Goal: Task Accomplishment & Management: Manage account settings

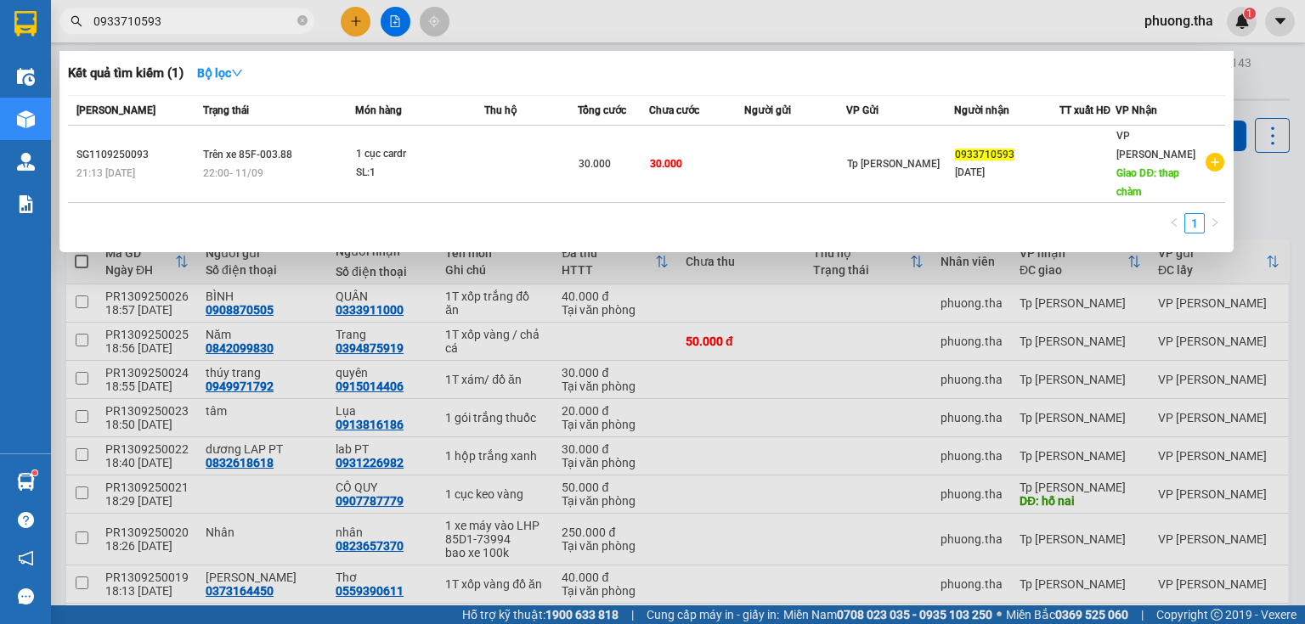
click at [1171, 21] on div at bounding box center [652, 312] width 1305 height 624
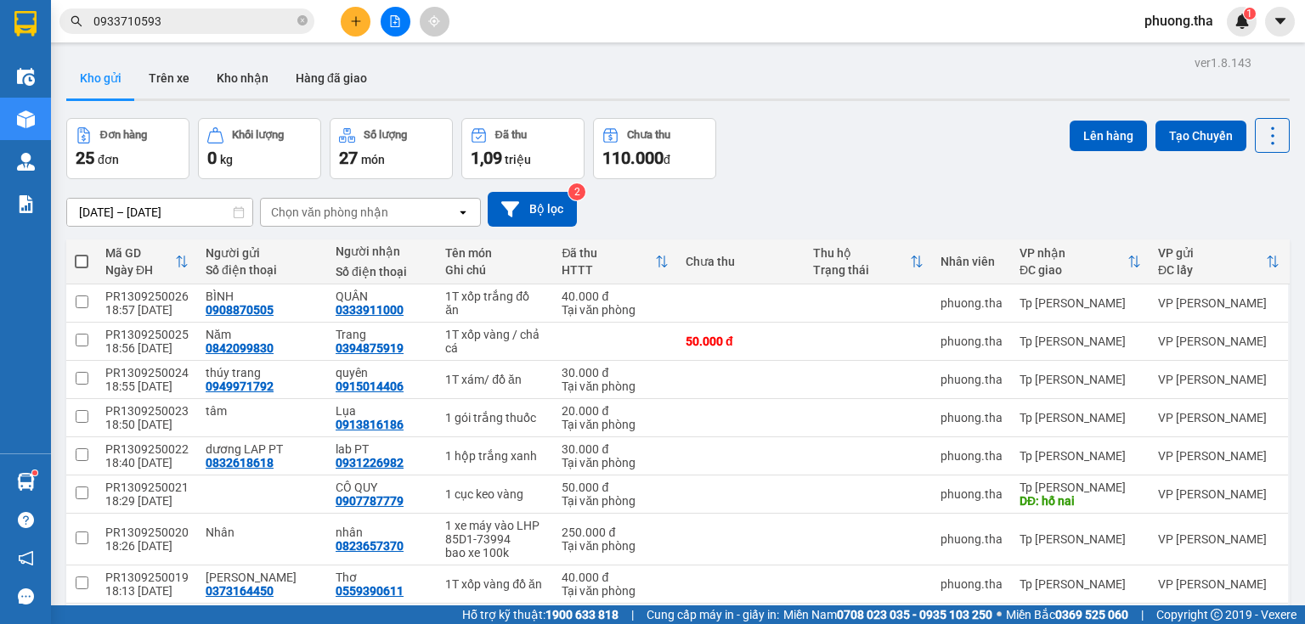
click at [1183, 27] on span "phuong.tha" at bounding box center [1179, 20] width 96 height 21
click at [1186, 51] on span "Đăng xuất" at bounding box center [1190, 52] width 71 height 19
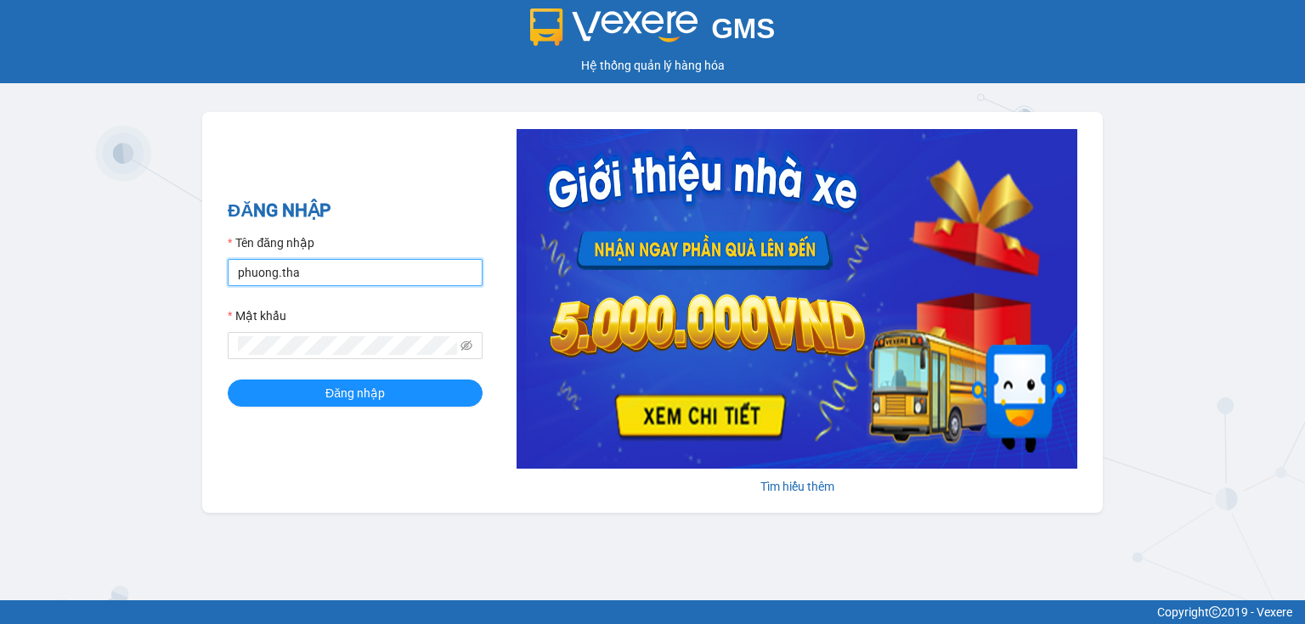
click at [370, 270] on input "phuong.tha" at bounding box center [355, 272] width 255 height 27
type input "thao.tha"
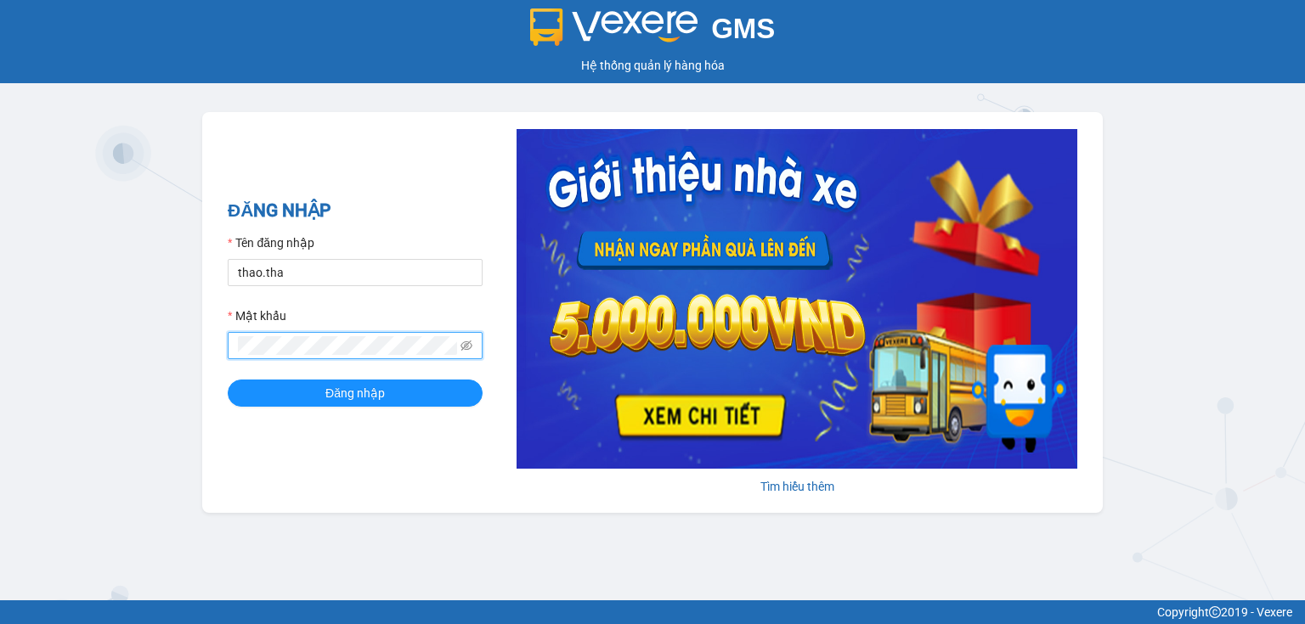
click at [229, 350] on span at bounding box center [355, 345] width 255 height 27
click at [268, 391] on button "Đăng nhập" at bounding box center [355, 393] width 255 height 27
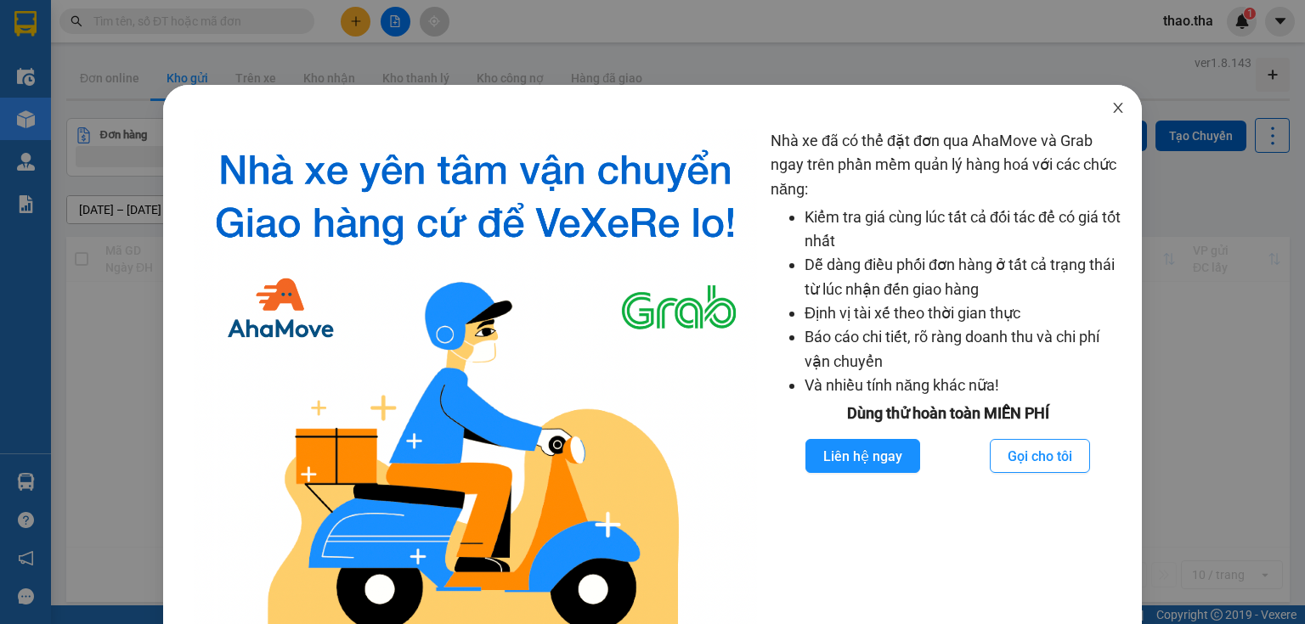
click at [1116, 113] on span "Close" at bounding box center [1118, 109] width 48 height 48
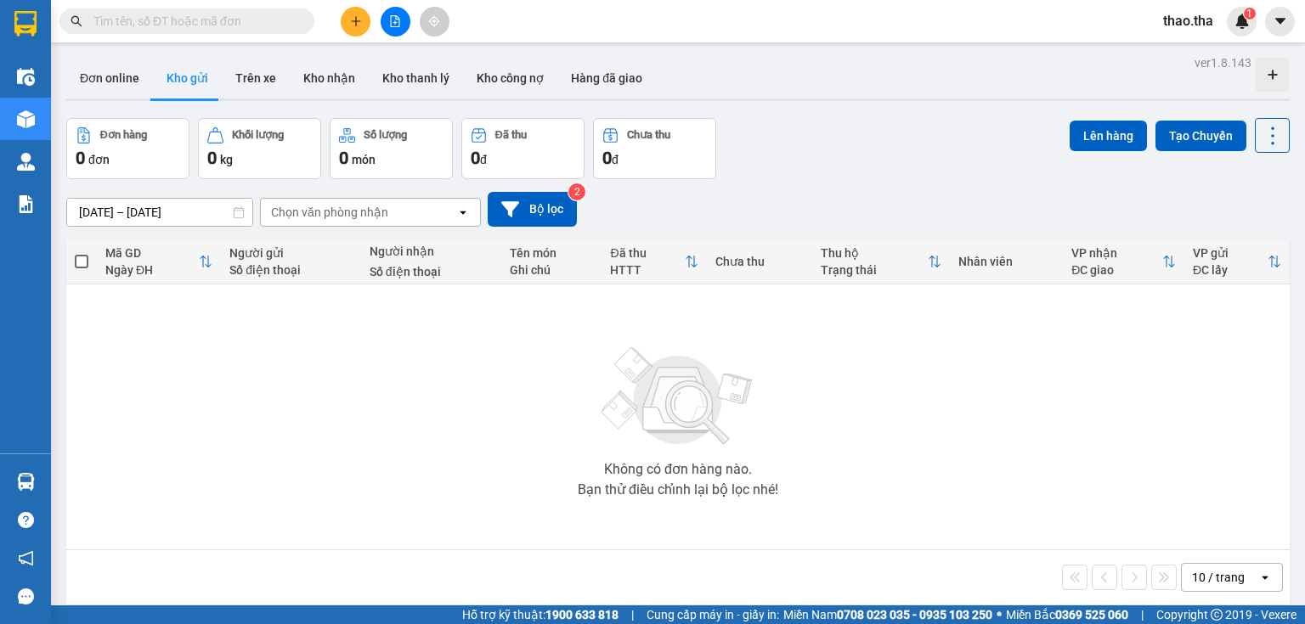
click at [123, 24] on input "text" at bounding box center [193, 21] width 200 height 19
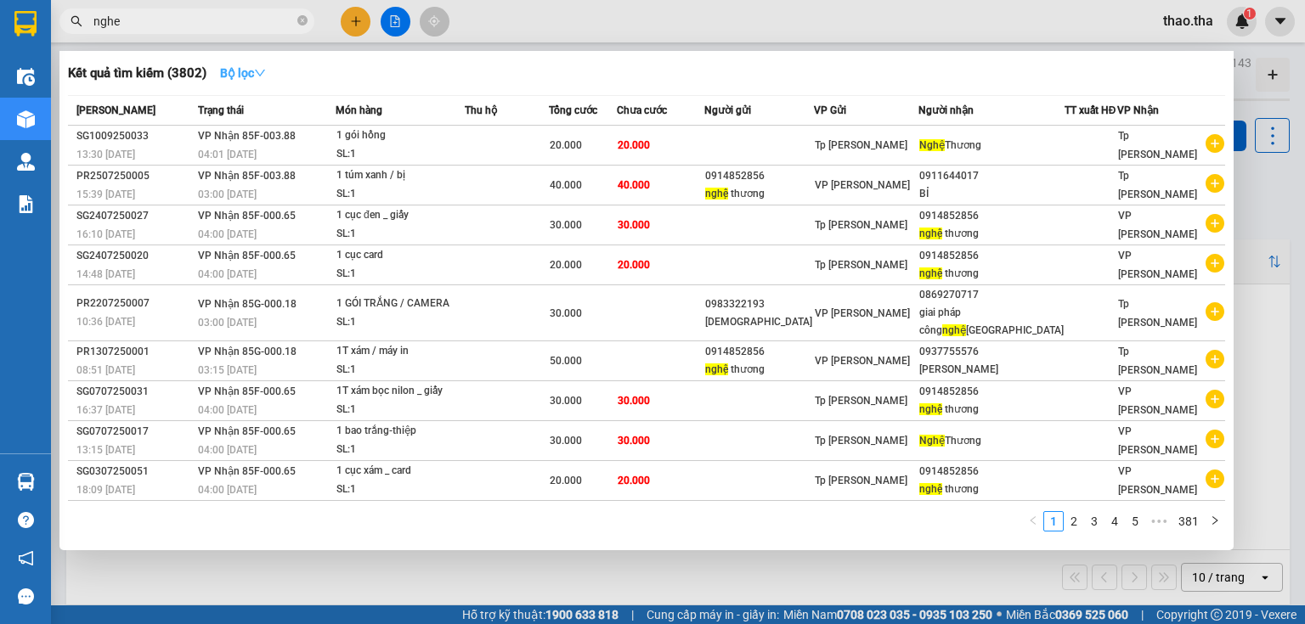
type input "nghe"
click at [266, 75] on icon "down" at bounding box center [260, 73] width 12 height 12
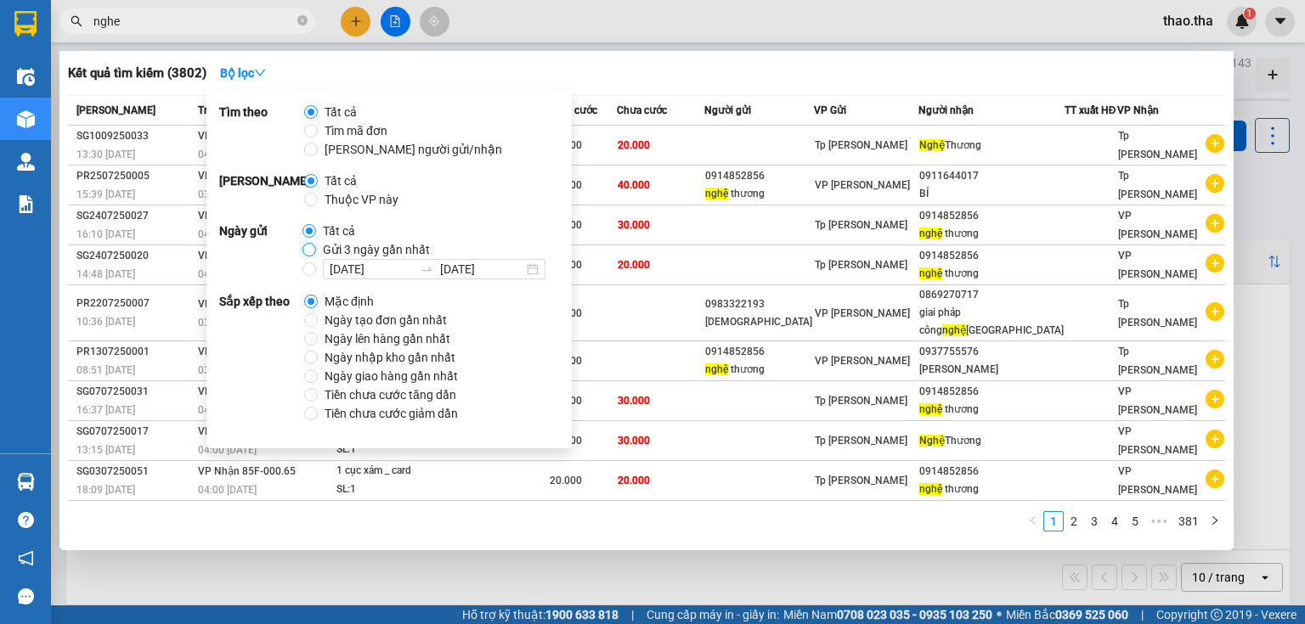
click at [309, 246] on input "Gửi 3 ngày gần nhất" at bounding box center [309, 250] width 14 height 14
radio input "true"
radio input "false"
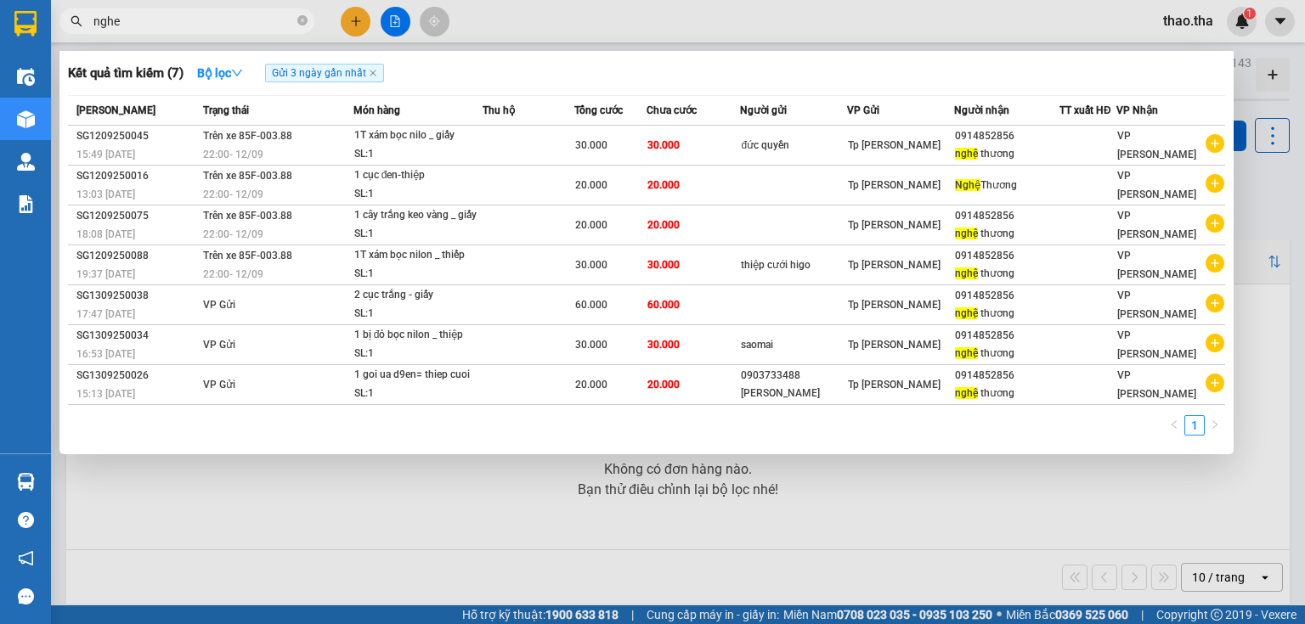
click at [615, 404] on div "Mã ĐH Trạng thái Món hàng Thu hộ Tổng cước Chưa cước Người gửi VP Gửi Người nhậ…" at bounding box center [646, 270] width 1157 height 351
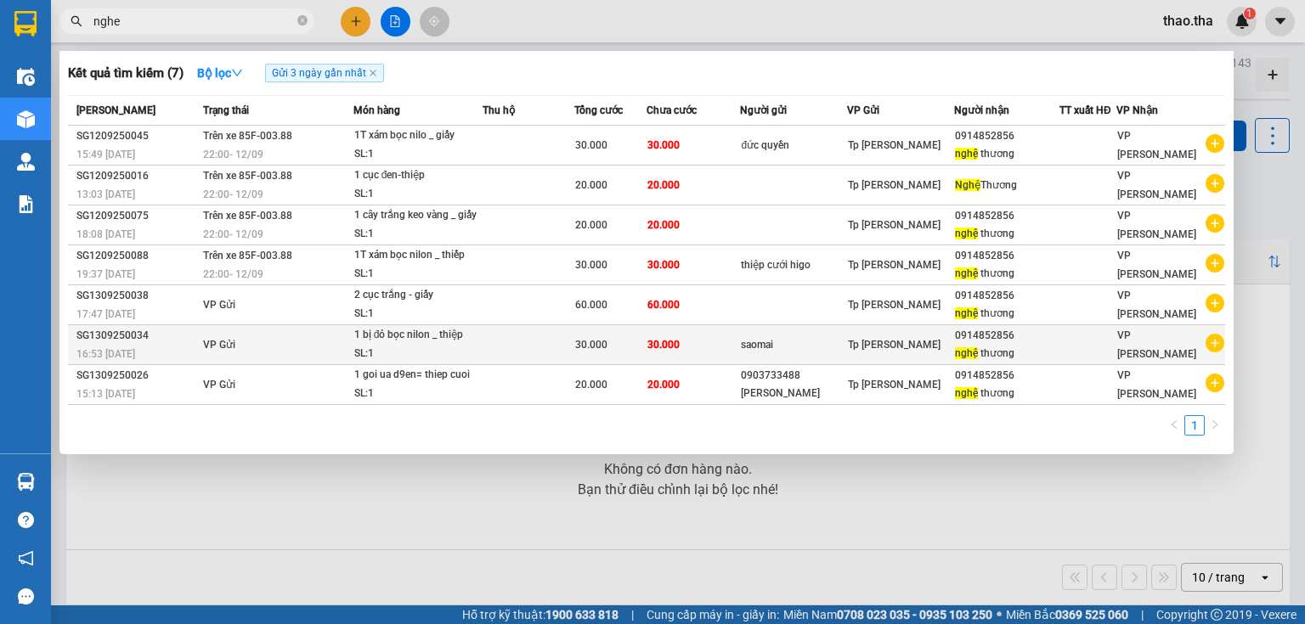
click at [411, 345] on div "SL: 1" at bounding box center [417, 354] width 127 height 19
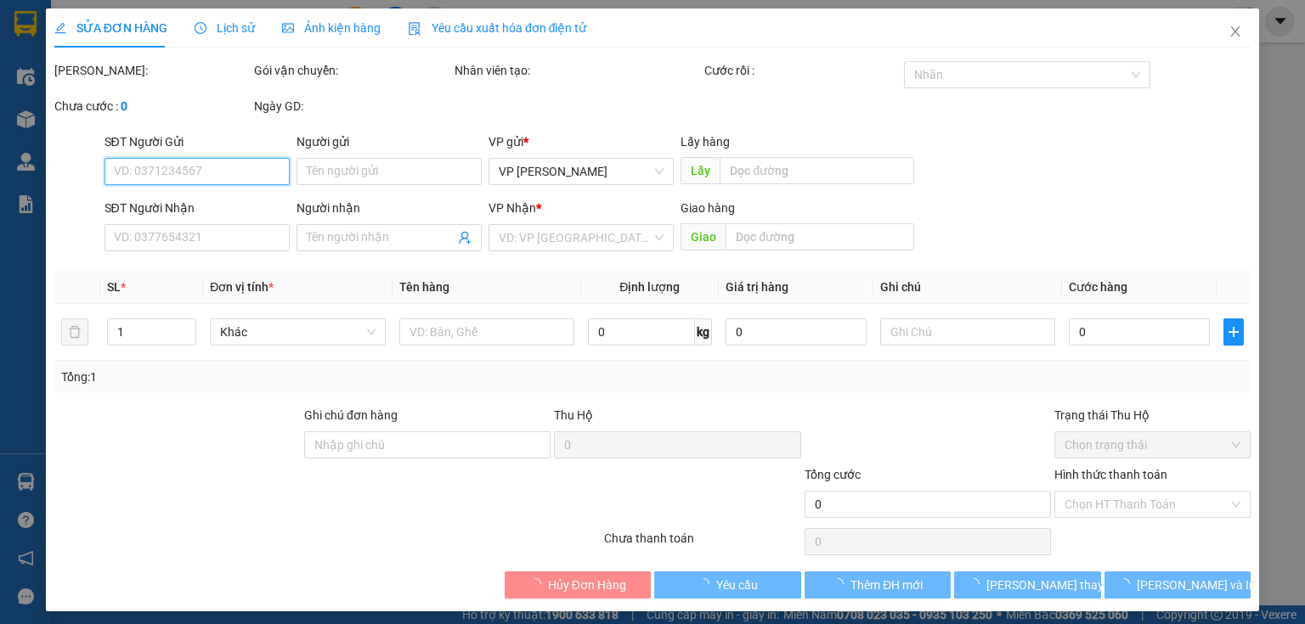
type input "saomai"
type input "0914852856"
type input "nghệ thương"
type input "30.000"
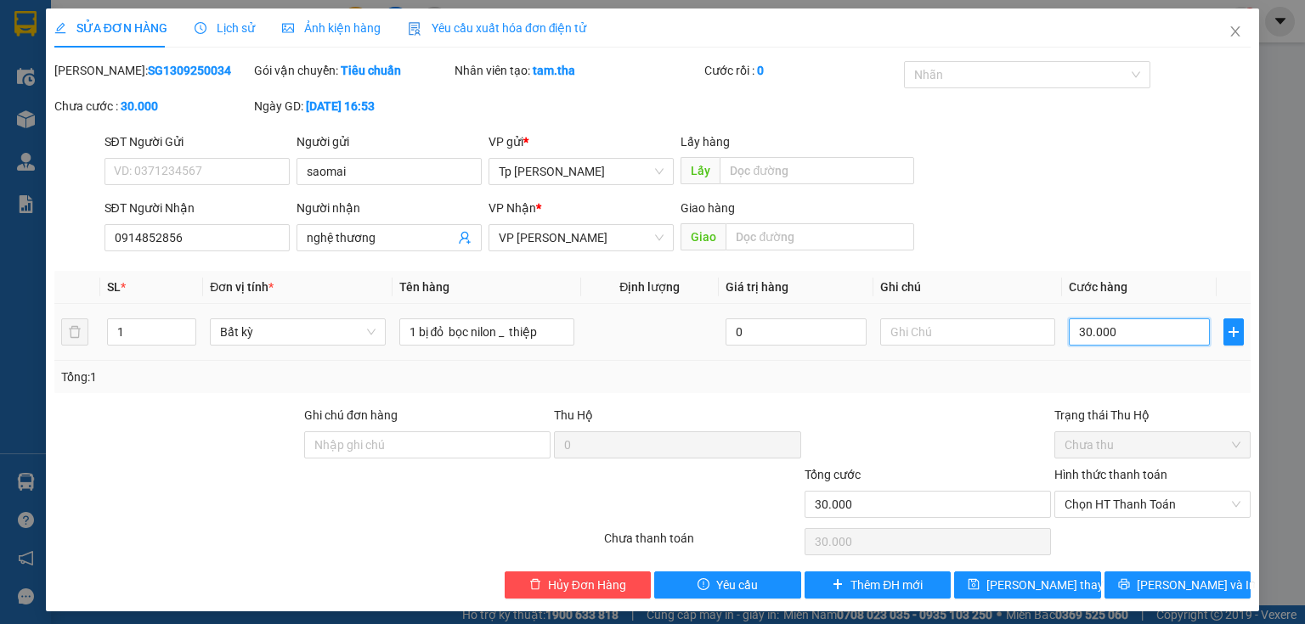
click at [1131, 333] on input "30.000" at bounding box center [1139, 332] width 141 height 27
type input "2"
type input "20"
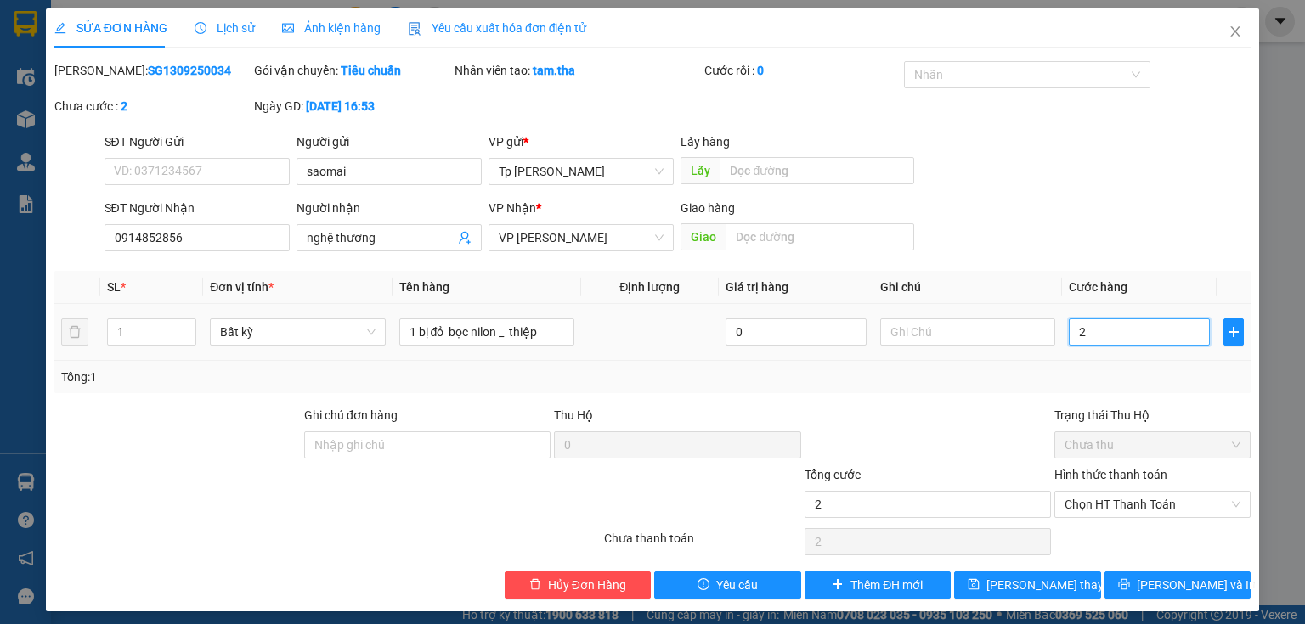
type input "20"
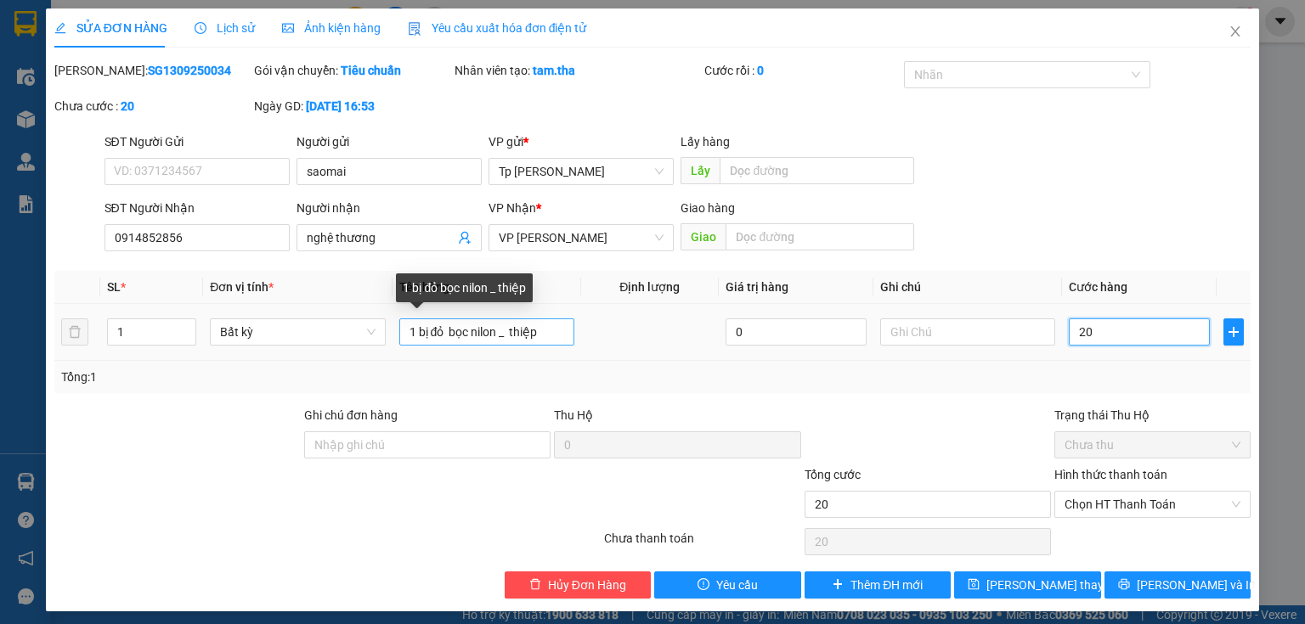
type input "20"
type input "20.000"
drag, startPoint x: 497, startPoint y: 333, endPoint x: 445, endPoint y: 339, distance: 52.2
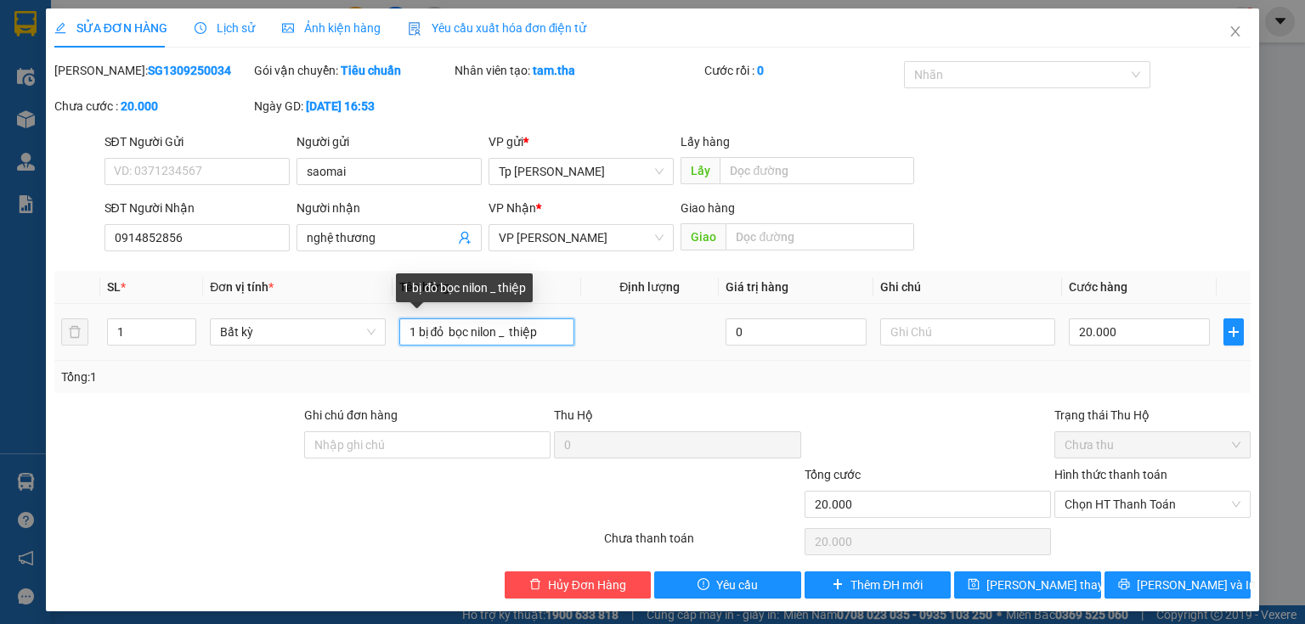
click at [445, 339] on input "1 bị đỏ bọc nilon _ thiệp" at bounding box center [486, 332] width 175 height 27
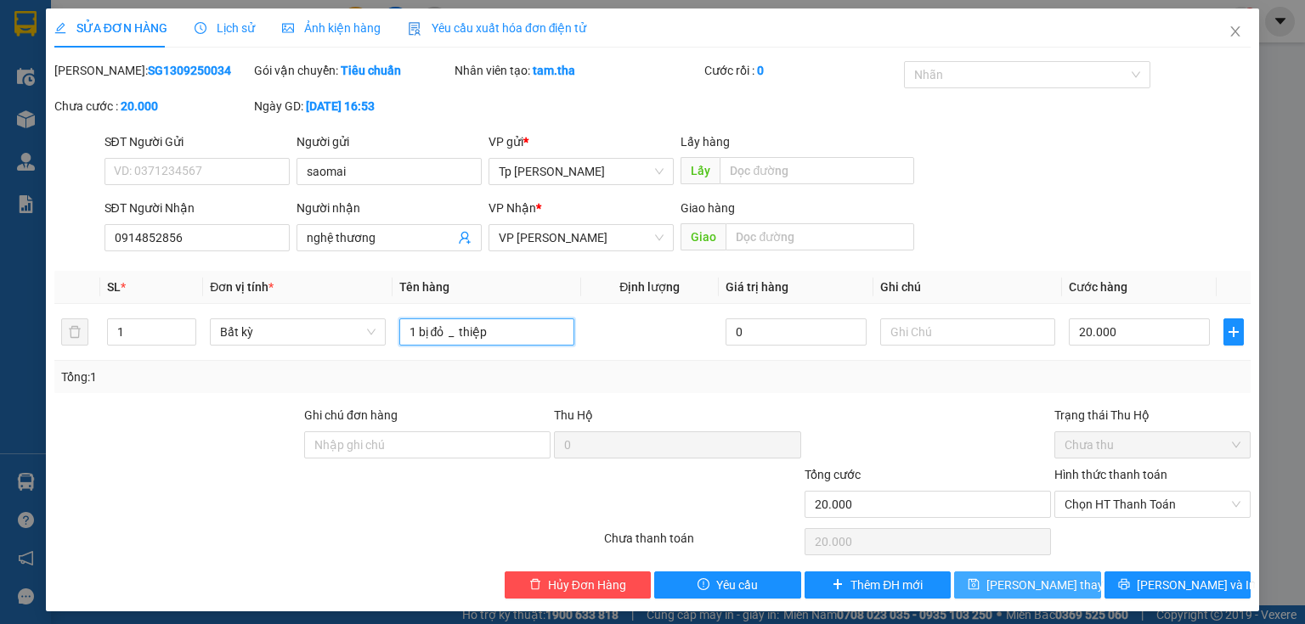
type input "1 bị đỏ _ thiệp"
click at [1019, 577] on span "Lưu thay đổi" at bounding box center [1054, 585] width 136 height 19
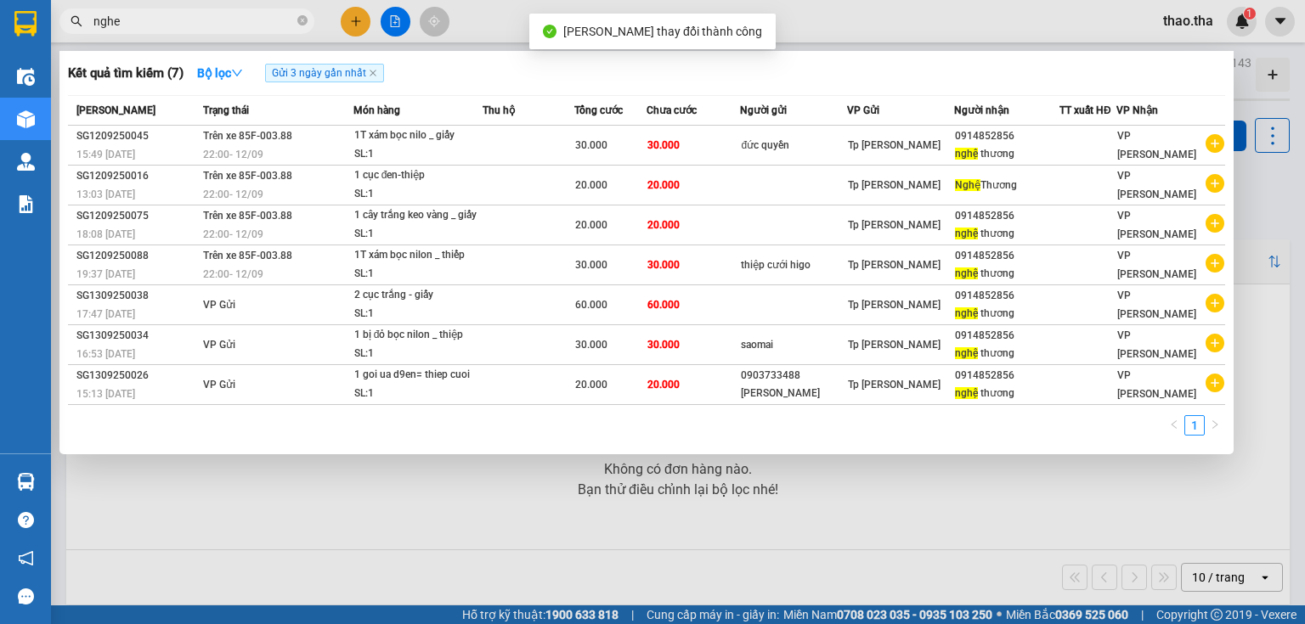
click at [224, 28] on input "nghe" at bounding box center [193, 21] width 200 height 19
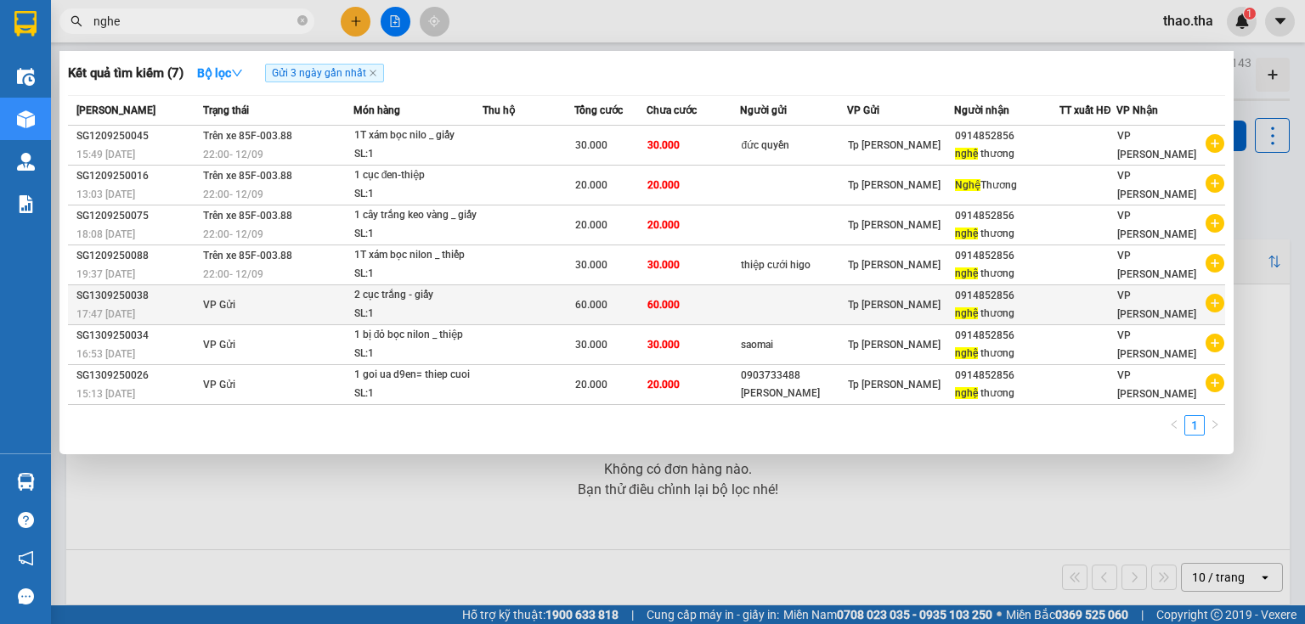
click at [411, 291] on div "2 cục trắng - giấy" at bounding box center [417, 295] width 127 height 19
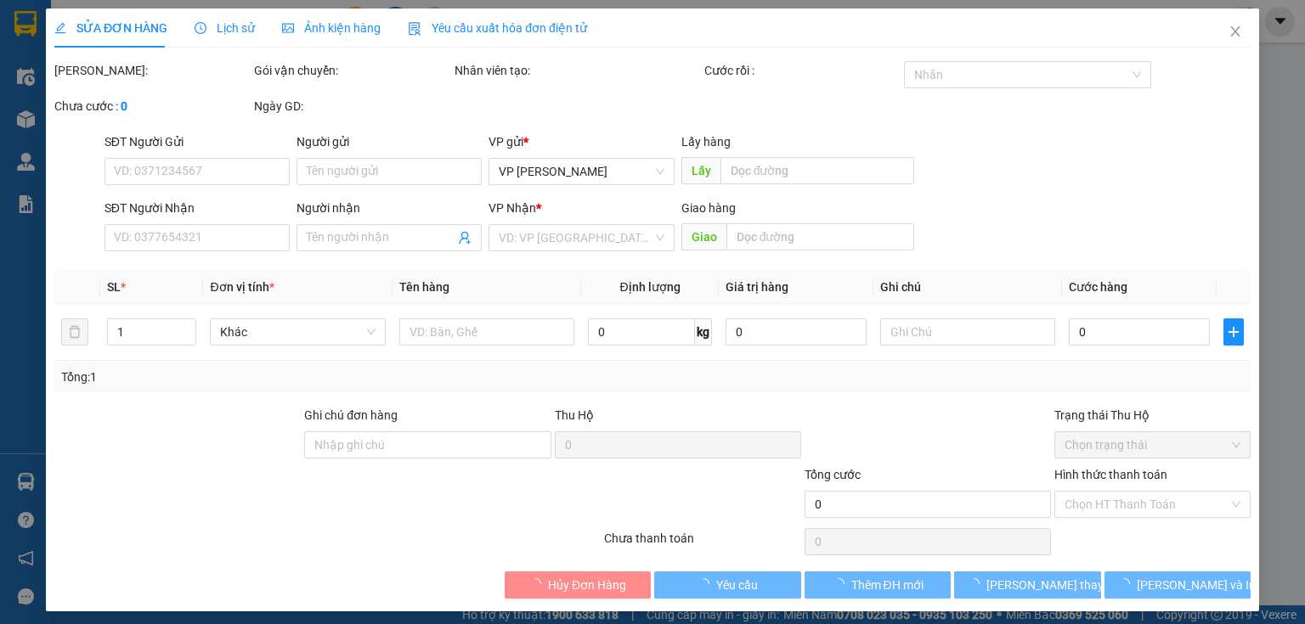
type input "0914852856"
type input "nghệ thương"
type input "60.000"
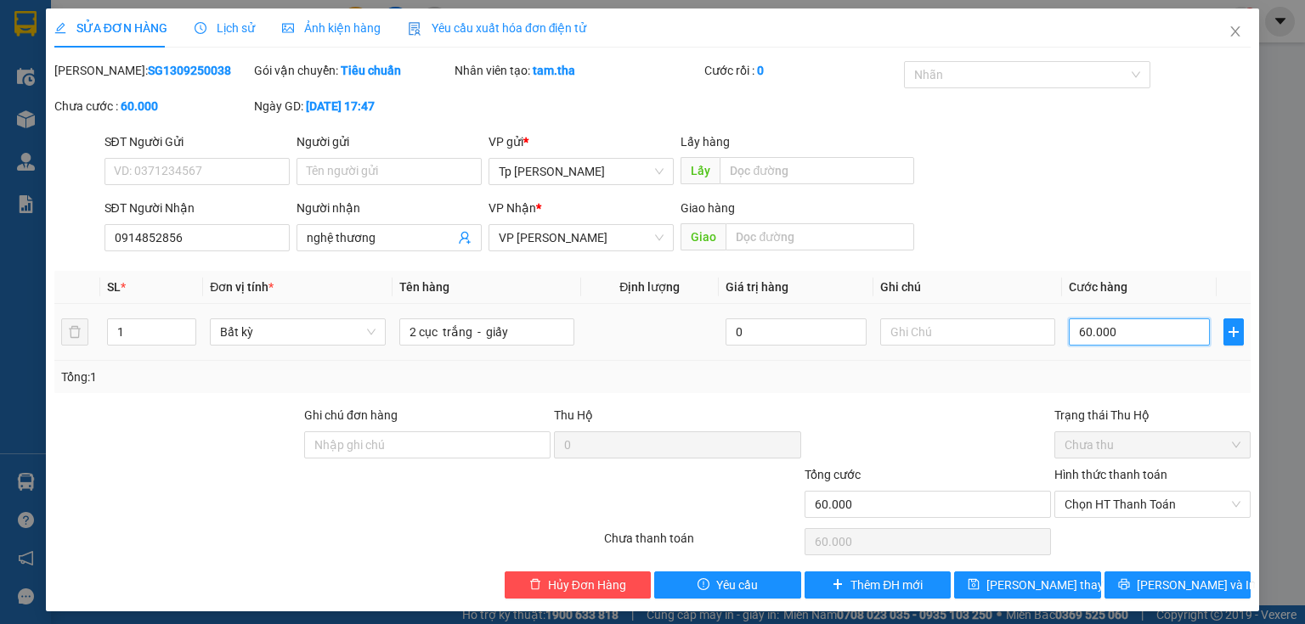
click at [1115, 335] on input "60.000" at bounding box center [1139, 332] width 141 height 27
type input "2"
click at [1069, 331] on input "2" at bounding box center [1139, 332] width 141 height 27
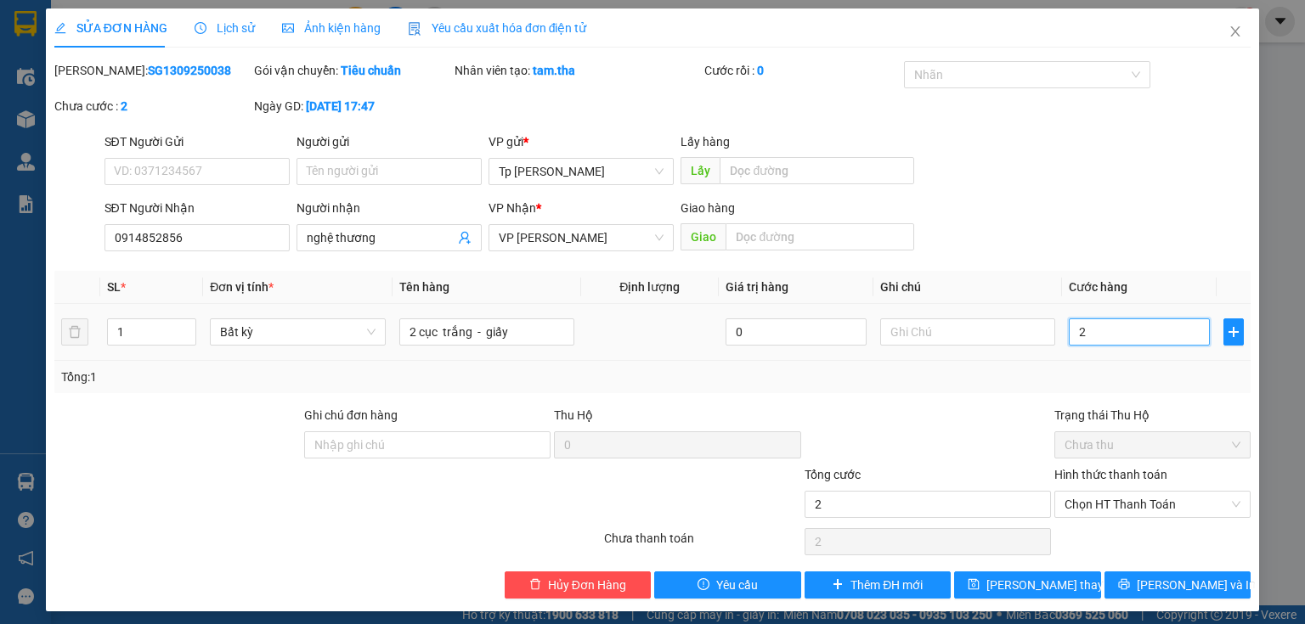
type input "4"
type input "40"
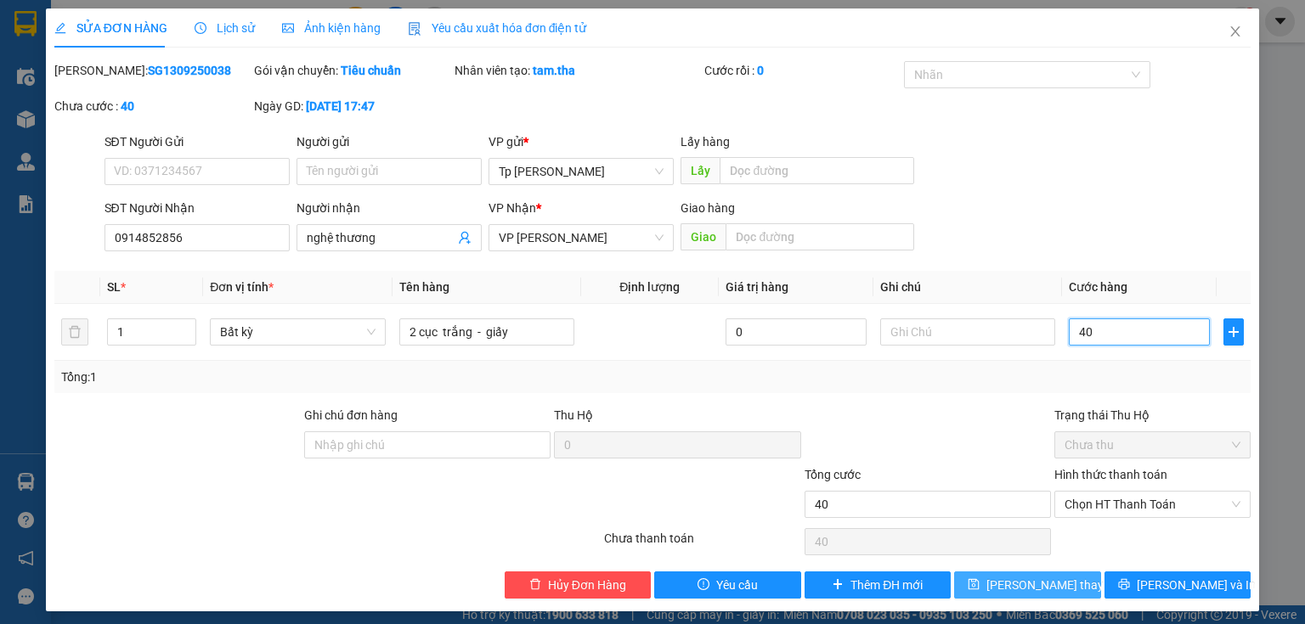
type input "40"
type input "40.000"
click at [1031, 581] on span "Lưu thay đổi" at bounding box center [1054, 585] width 136 height 19
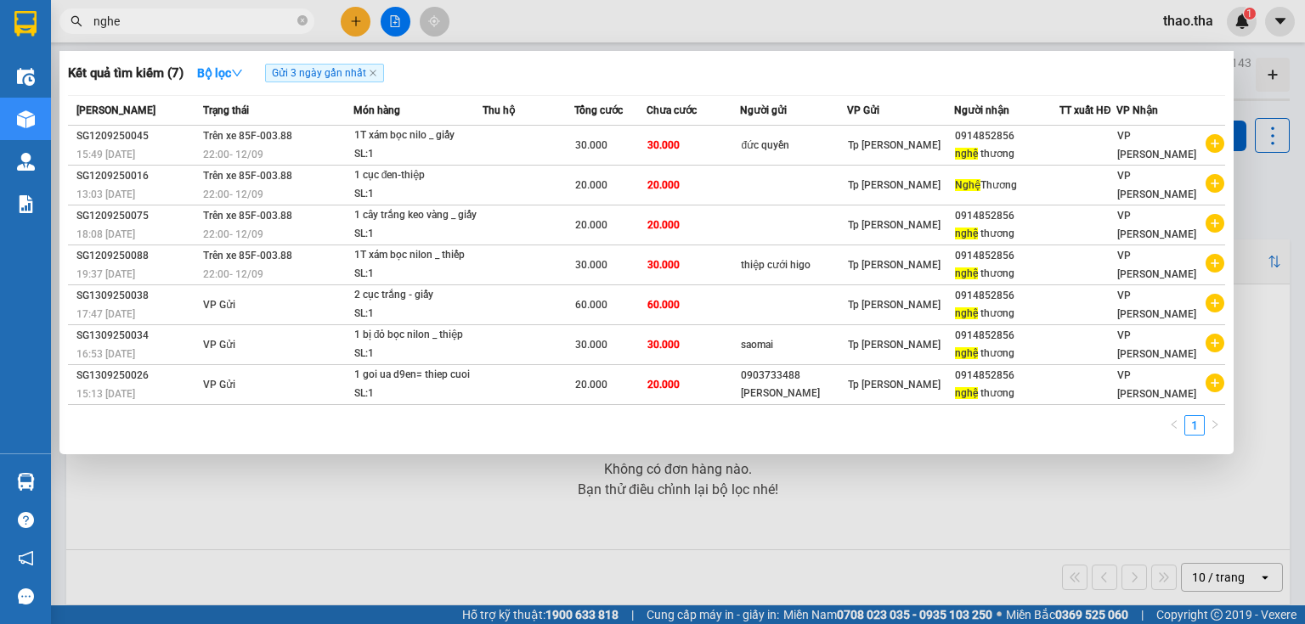
drag, startPoint x: 133, startPoint y: 25, endPoint x: 88, endPoint y: 27, distance: 44.2
click at [88, 27] on span "nghe" at bounding box center [186, 20] width 255 height 25
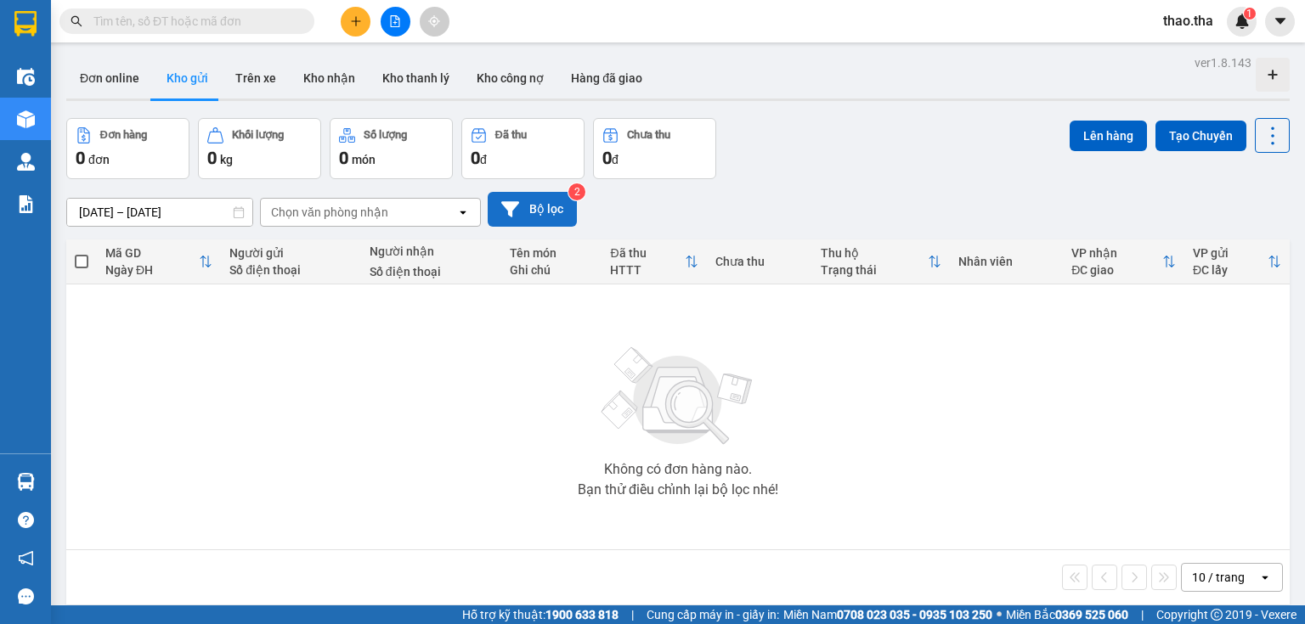
click at [544, 211] on button "Bộ lọc" at bounding box center [532, 209] width 89 height 35
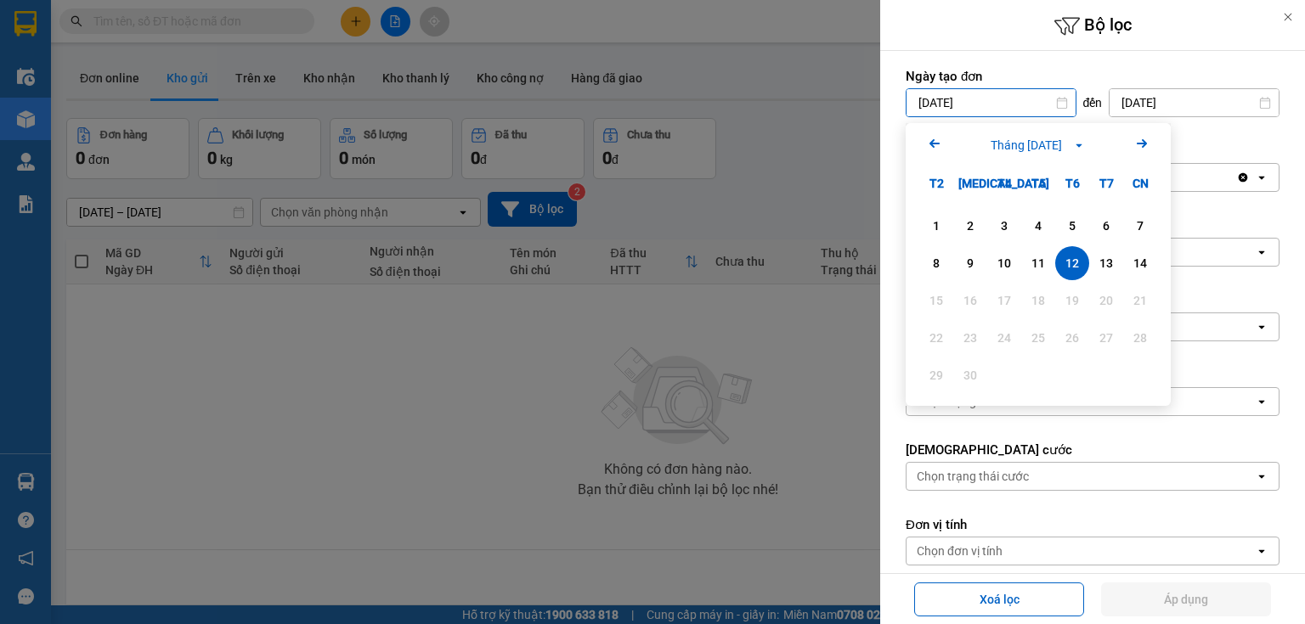
click at [990, 104] on input "12/09/2025" at bounding box center [990, 102] width 169 height 27
click at [1108, 251] on div "13" at bounding box center [1106, 263] width 34 height 34
type input "13/09/2025"
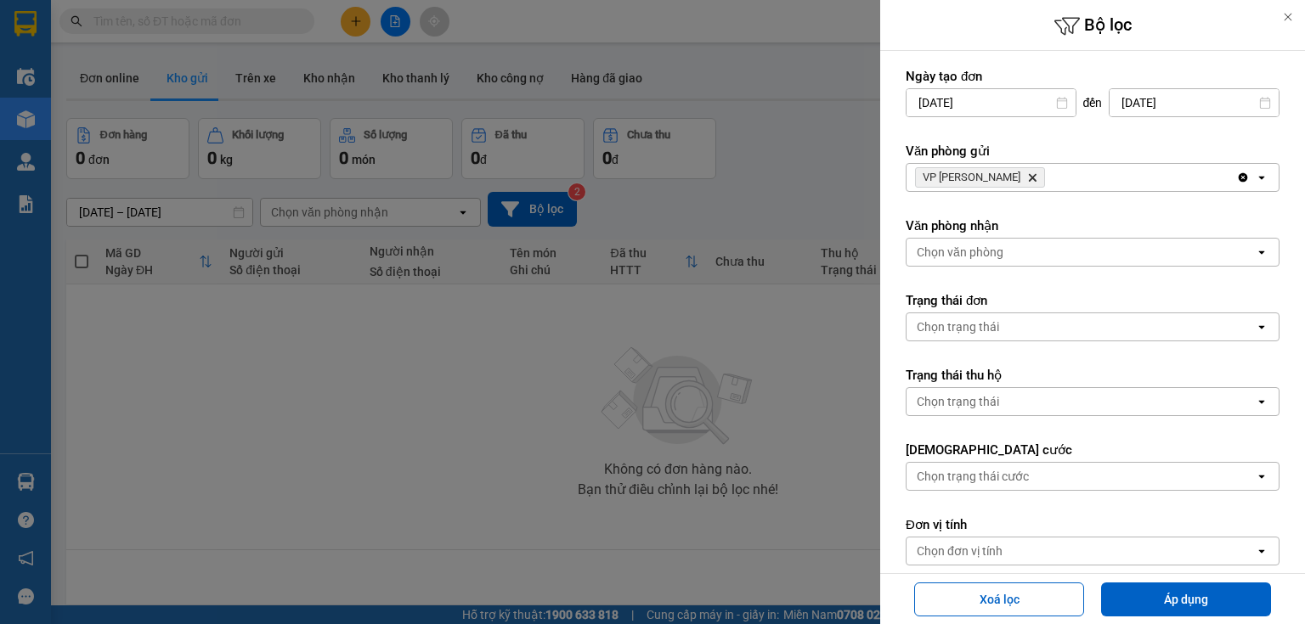
click at [1027, 173] on icon "Delete" at bounding box center [1032, 177] width 10 height 10
click at [1005, 173] on div "Chọn văn phòng" at bounding box center [1080, 177] width 348 height 27
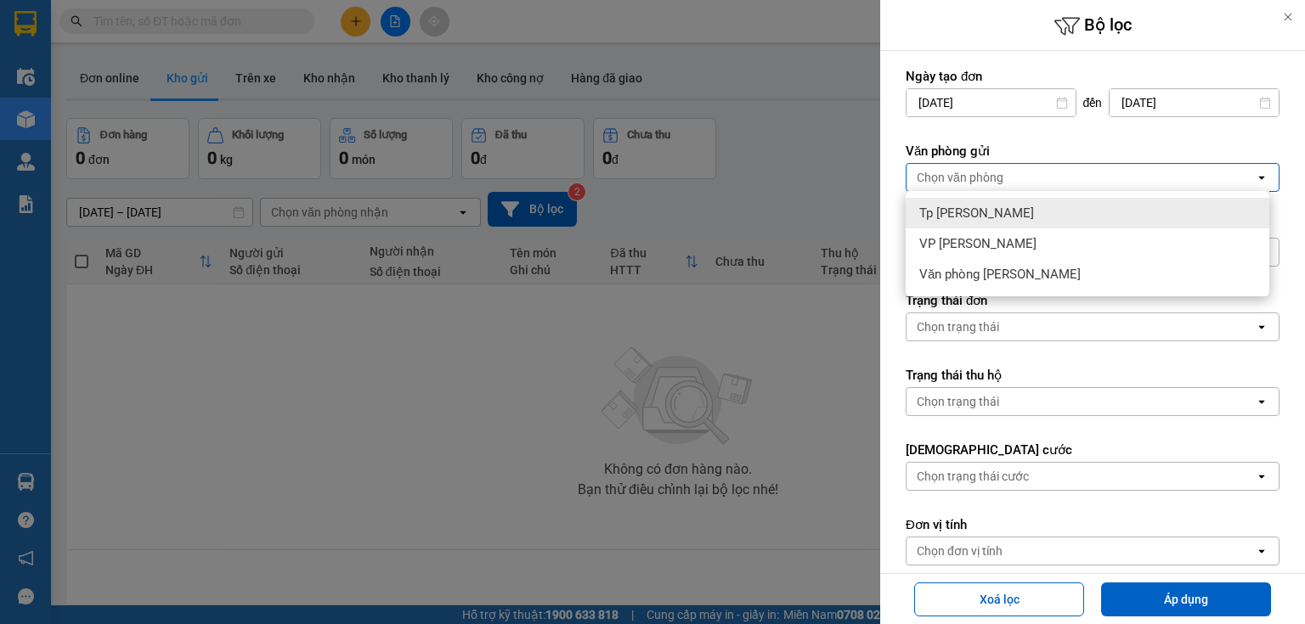
click at [1014, 215] on div "Tp [PERSON_NAME]" at bounding box center [1088, 213] width 364 height 31
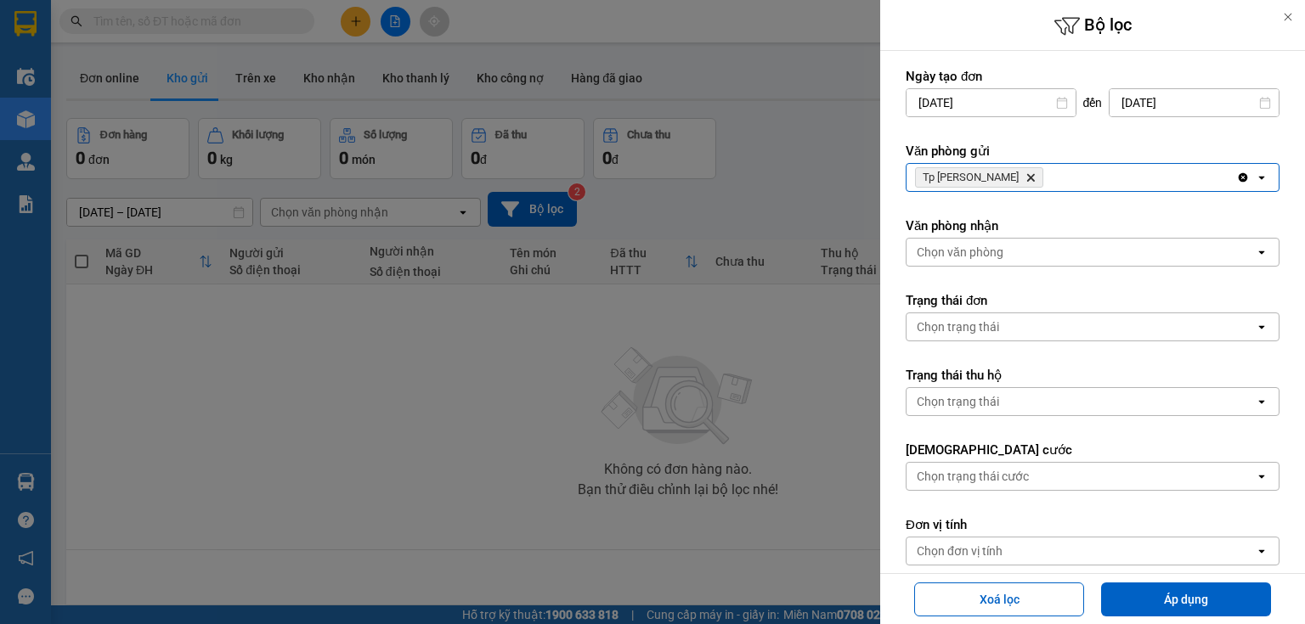
click at [1030, 259] on div "Chọn văn phòng" at bounding box center [1080, 252] width 348 height 27
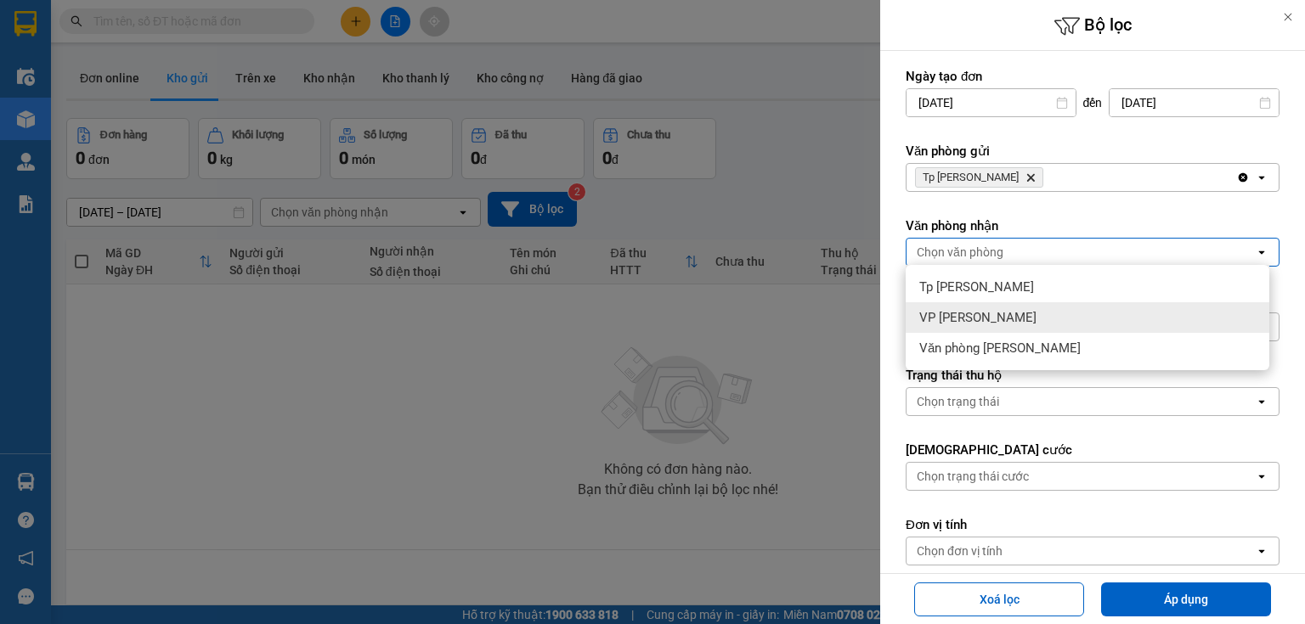
click at [1023, 320] on div "VP [PERSON_NAME]" at bounding box center [1088, 317] width 364 height 31
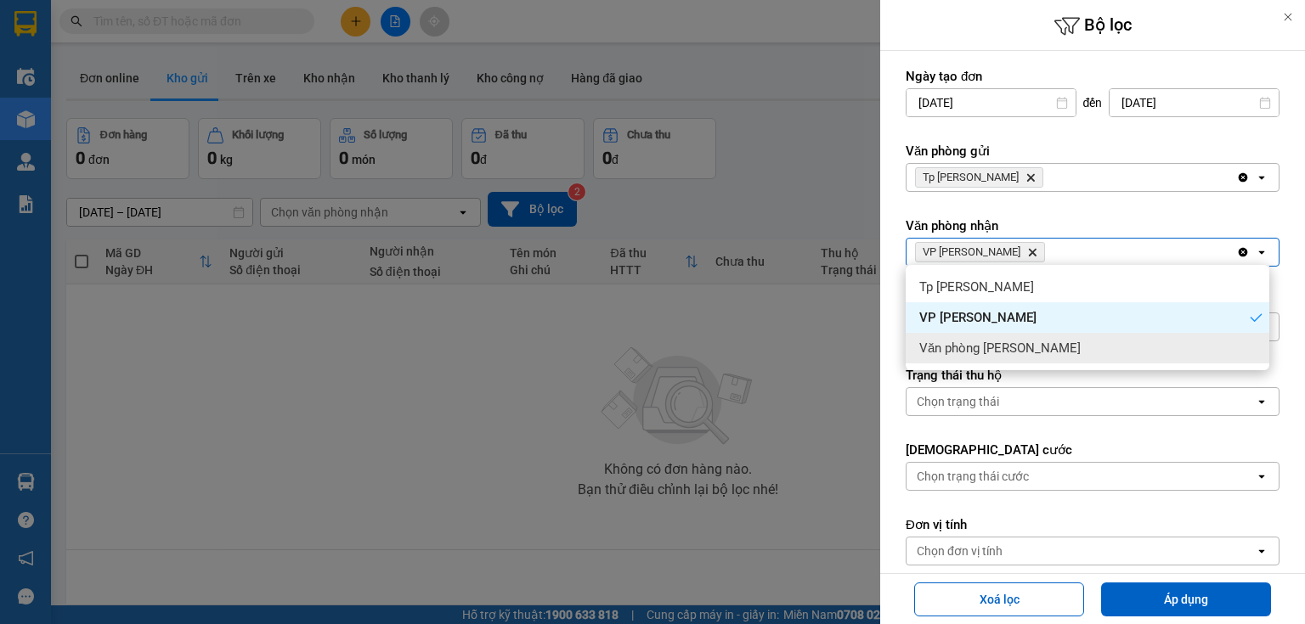
drag, startPoint x: 1048, startPoint y: 348, endPoint x: 1061, endPoint y: 364, distance: 20.5
click at [1048, 349] on div "Văn phòng Phan Thiết" at bounding box center [1088, 348] width 364 height 31
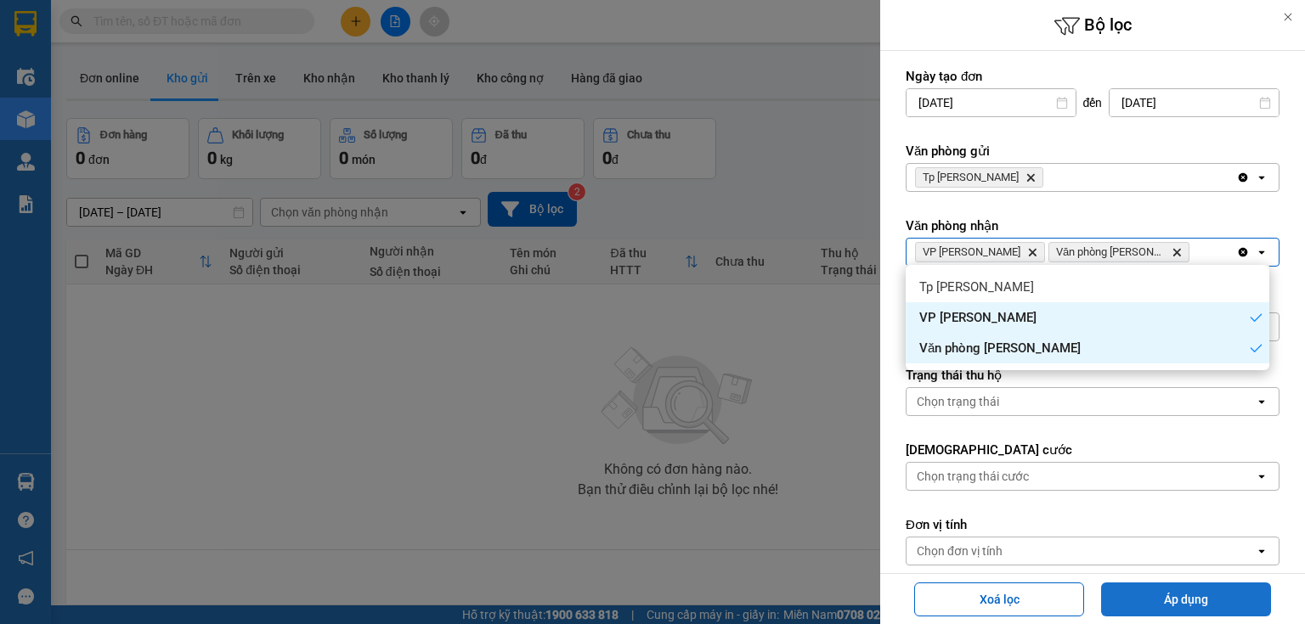
click at [1194, 601] on button "Áp dụng" at bounding box center [1186, 600] width 170 height 34
type input "13/09/2025 – 14/09/2025"
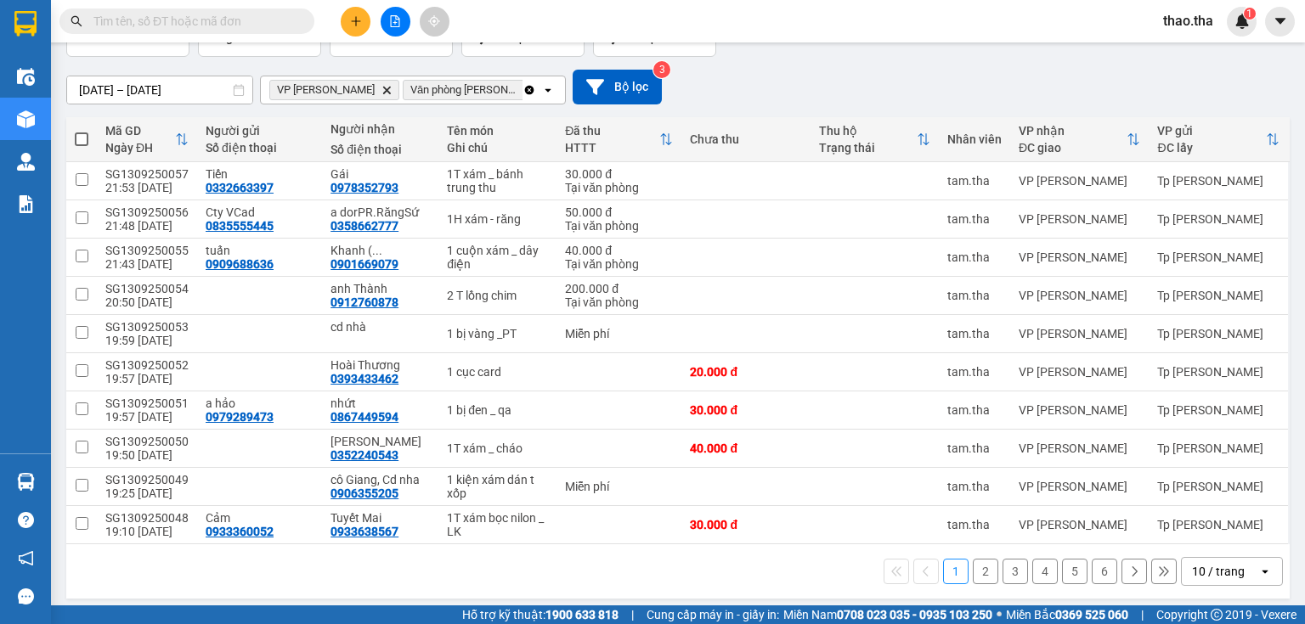
scroll to position [127, 0]
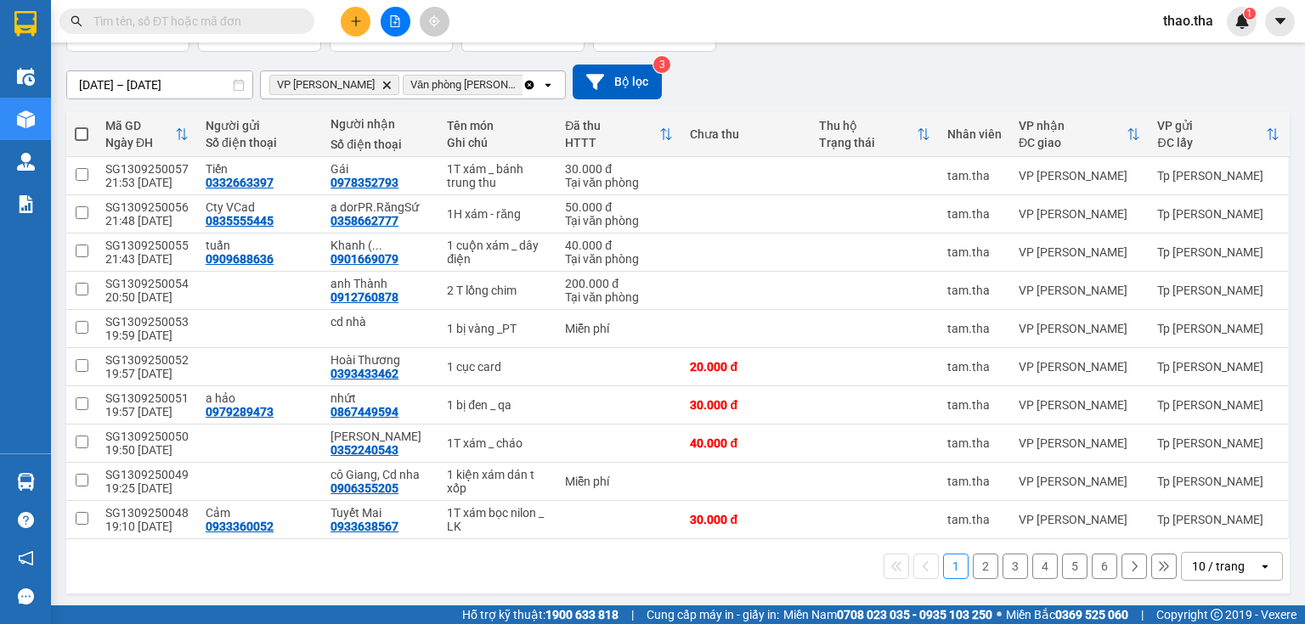
click at [1092, 566] on button "6" at bounding box center [1104, 566] width 25 height 25
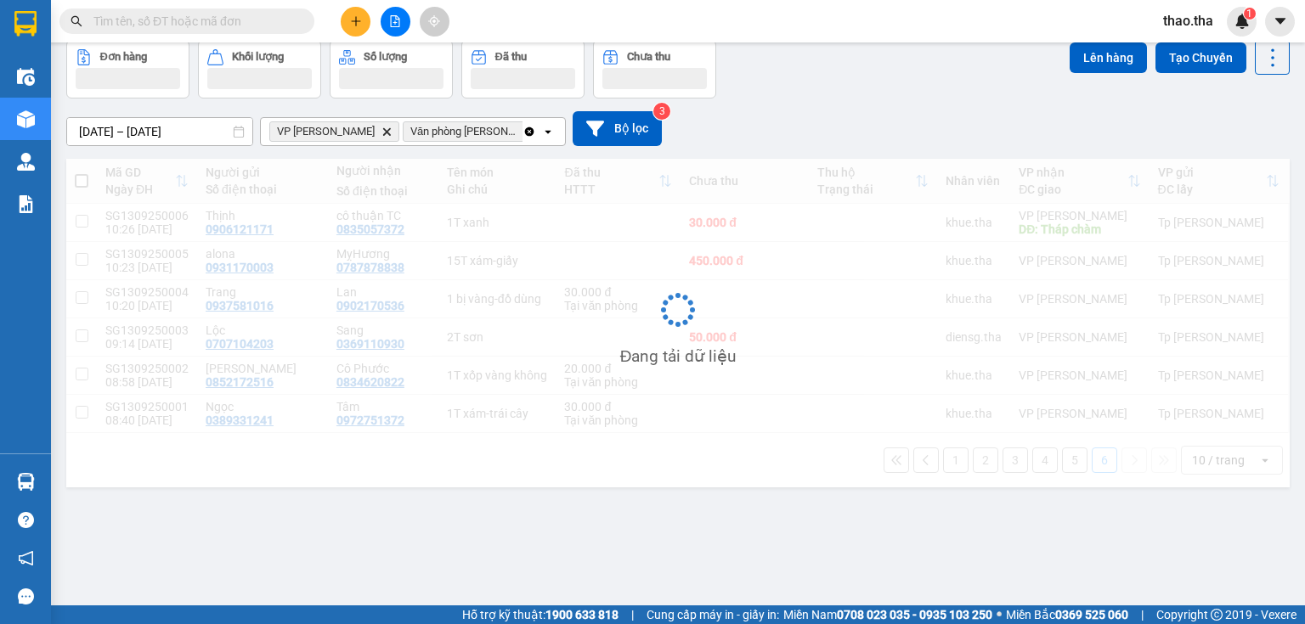
scroll to position [78, 0]
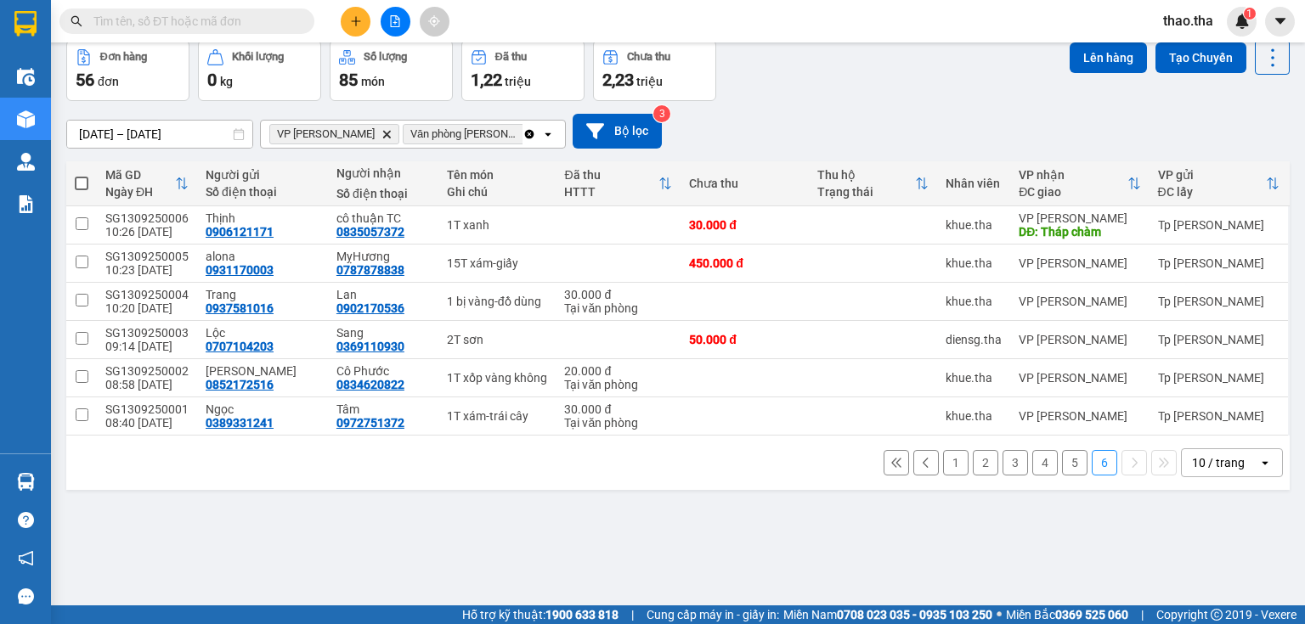
click at [1211, 464] on div "10 / trang" at bounding box center [1218, 463] width 53 height 17
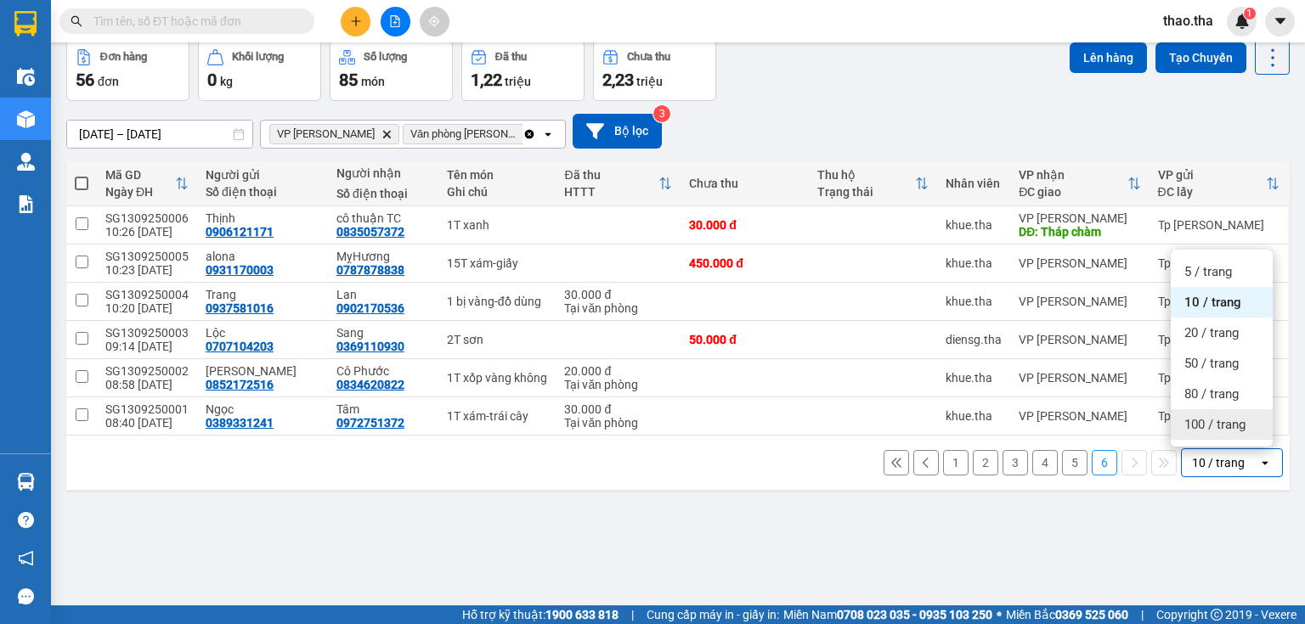
click at [1201, 428] on span "100 / trang" at bounding box center [1214, 424] width 61 height 17
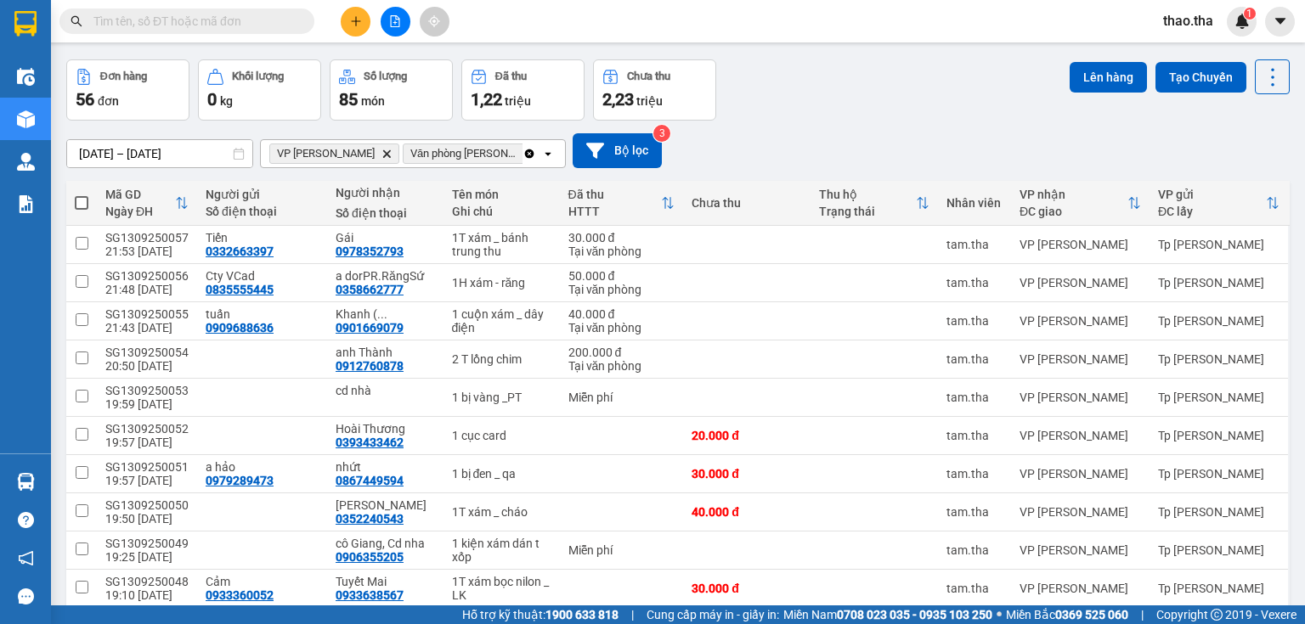
scroll to position [0, 0]
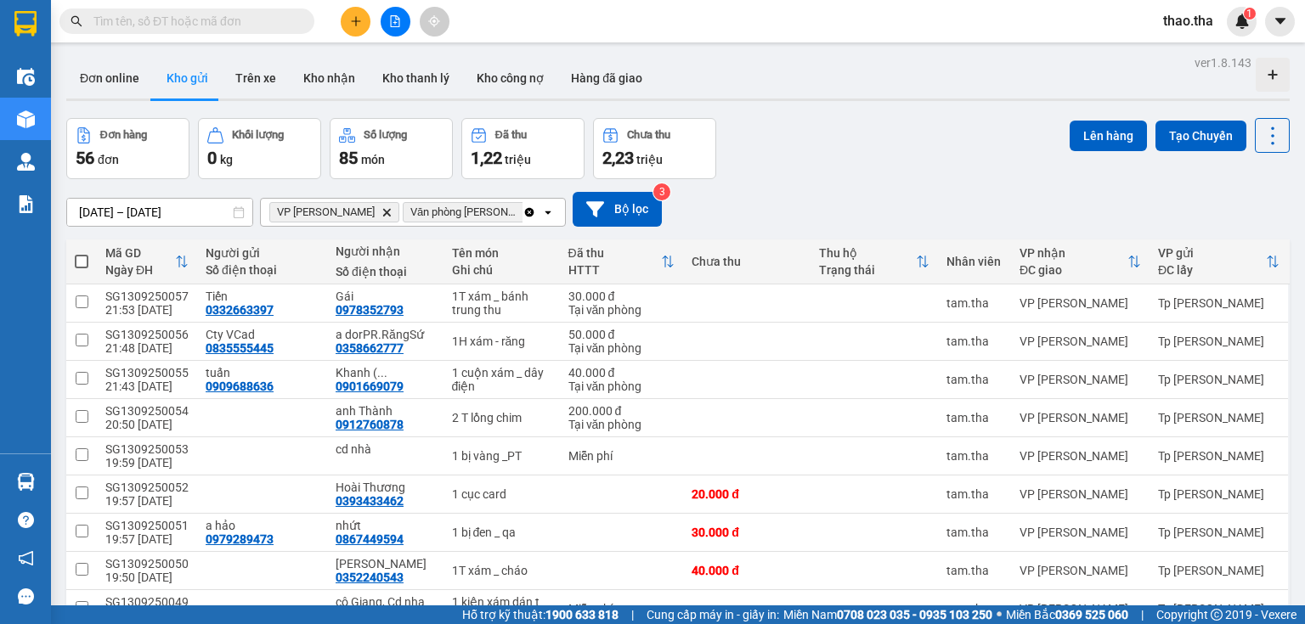
click at [78, 260] on span at bounding box center [82, 262] width 14 height 14
click at [82, 253] on input "checkbox" at bounding box center [82, 253] width 0 height 0
checkbox input "true"
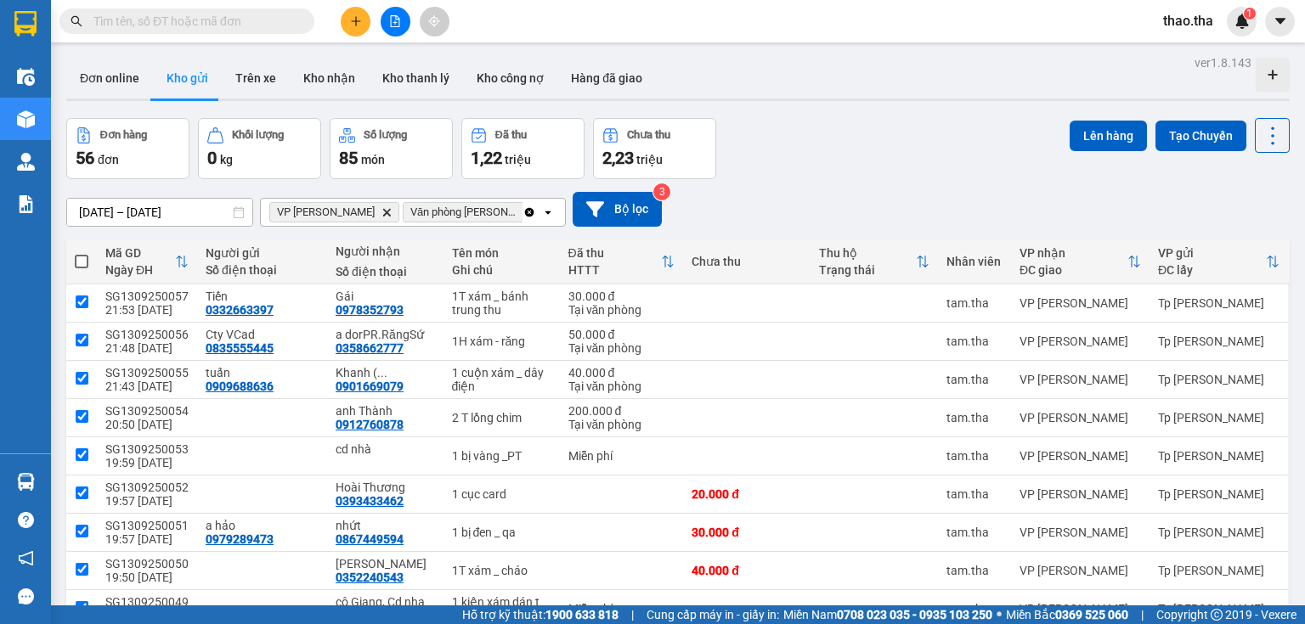
checkbox input "true"
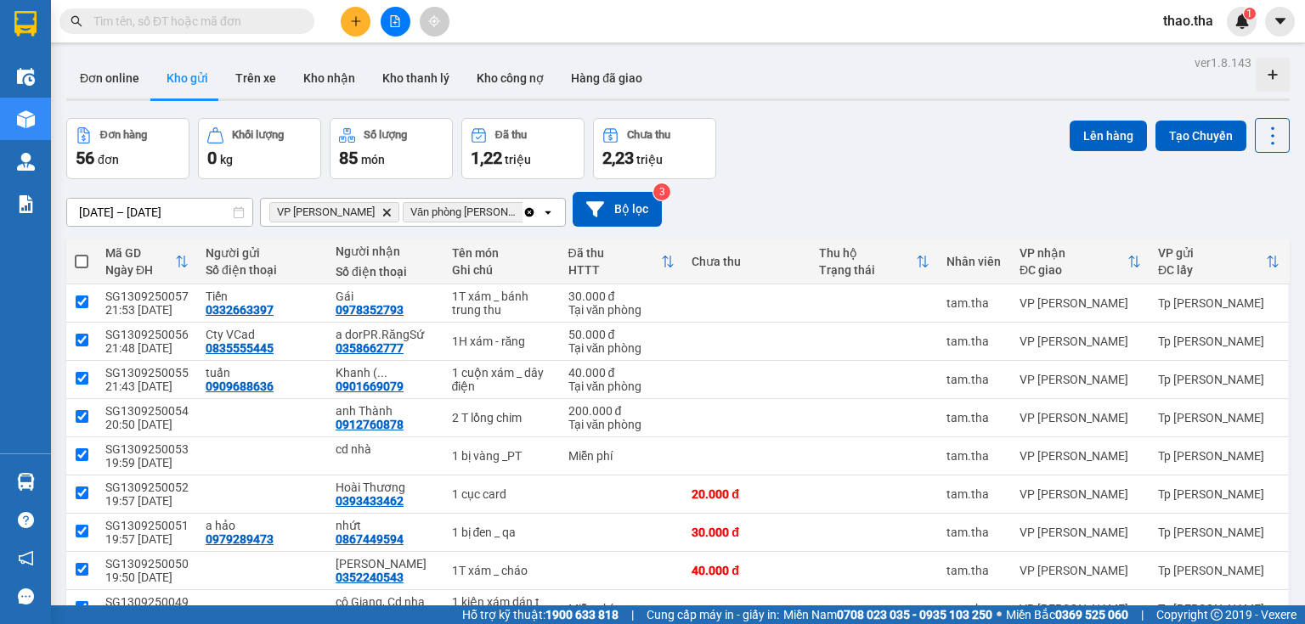
checkbox input "true"
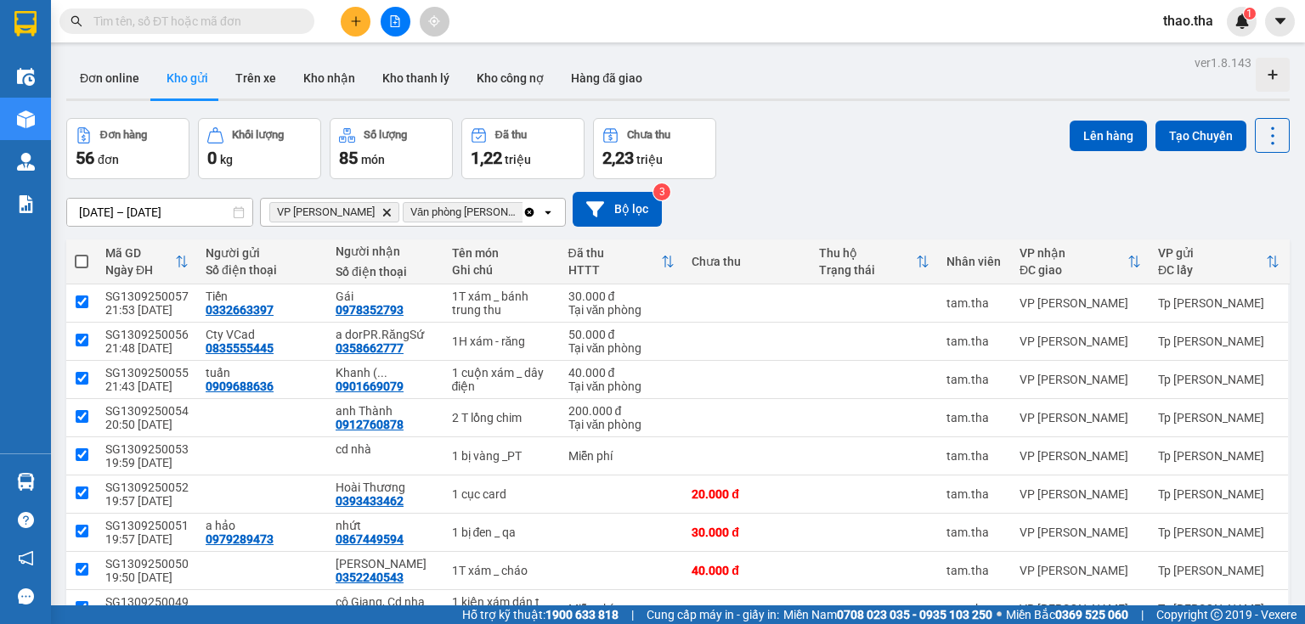
checkbox input "true"
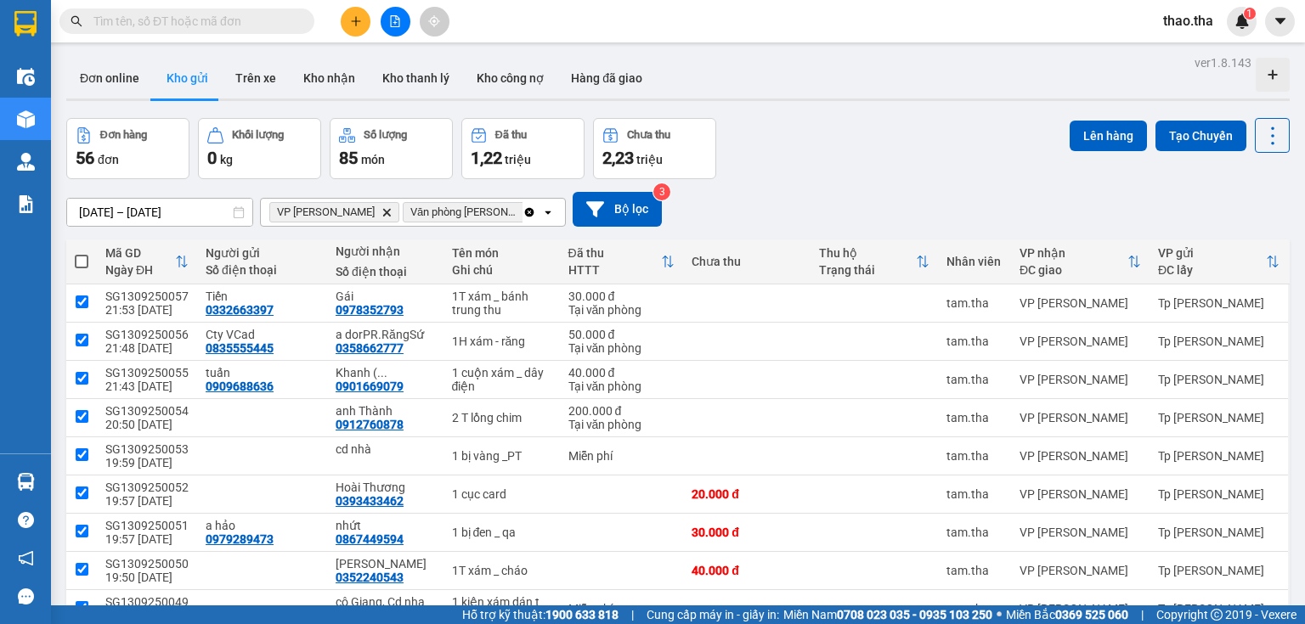
checkbox input "true"
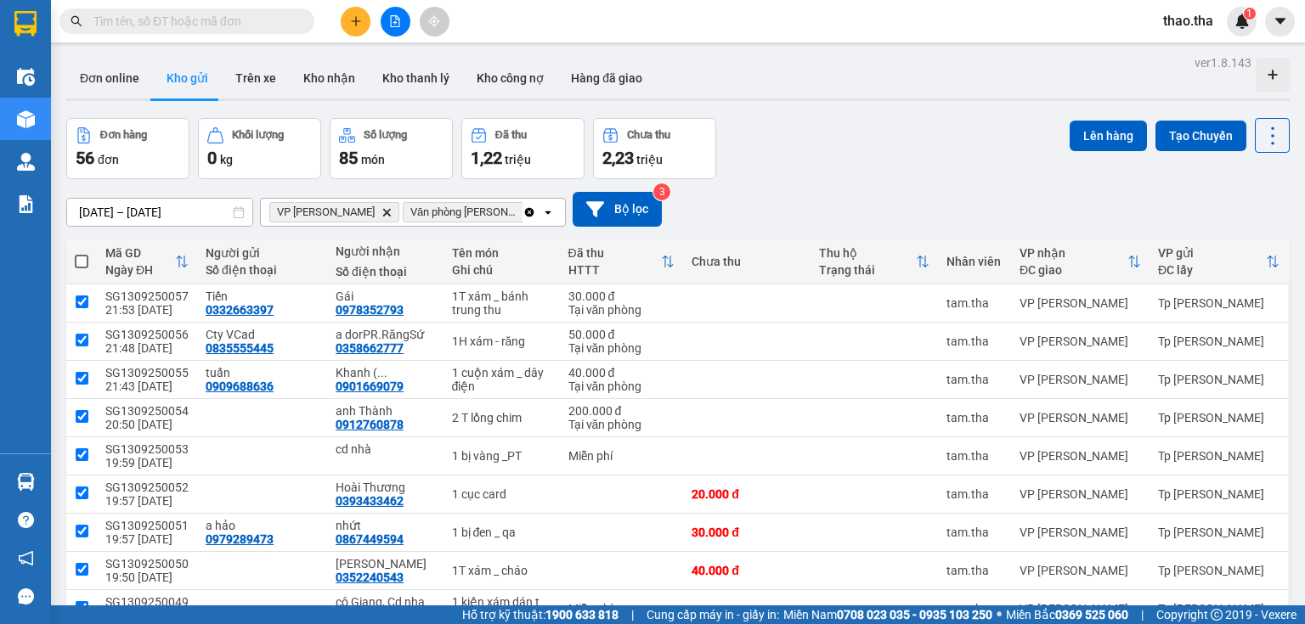
checkbox input "true"
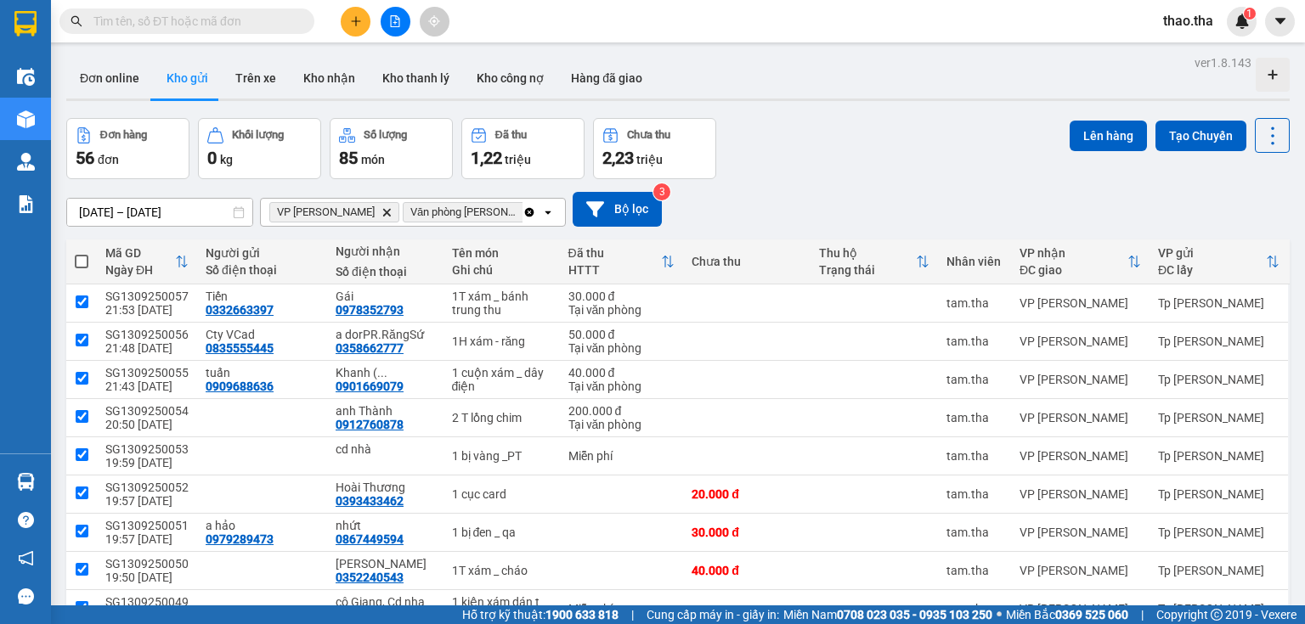
checkbox input "true"
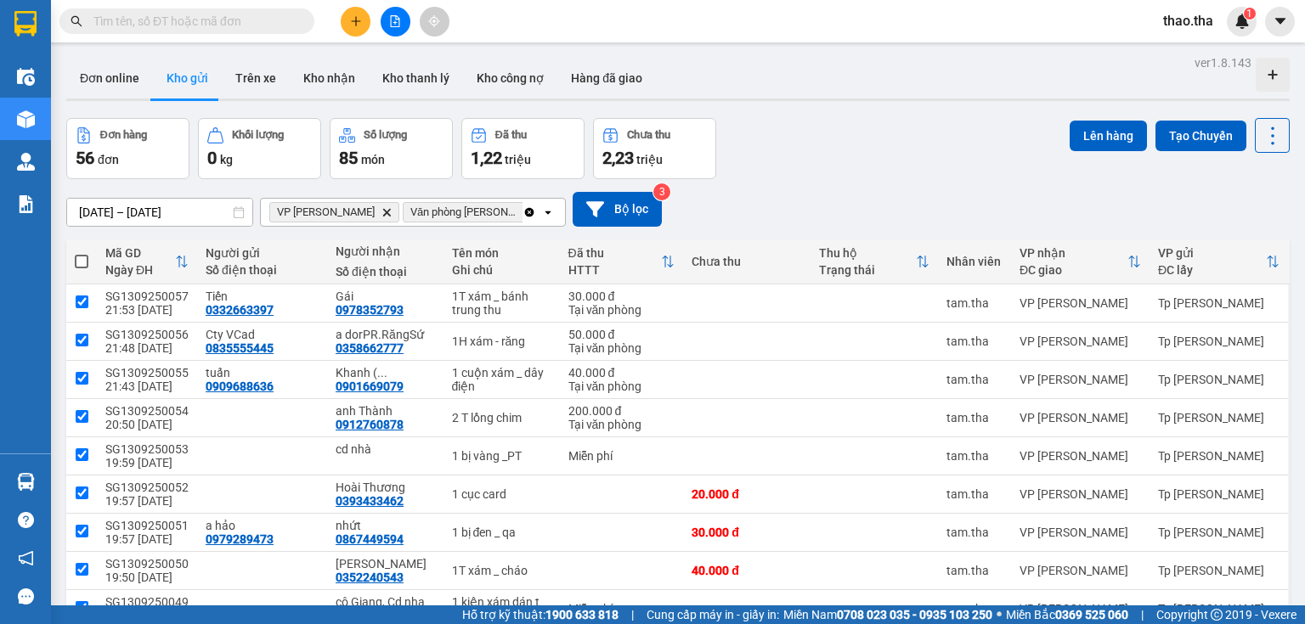
checkbox input "true"
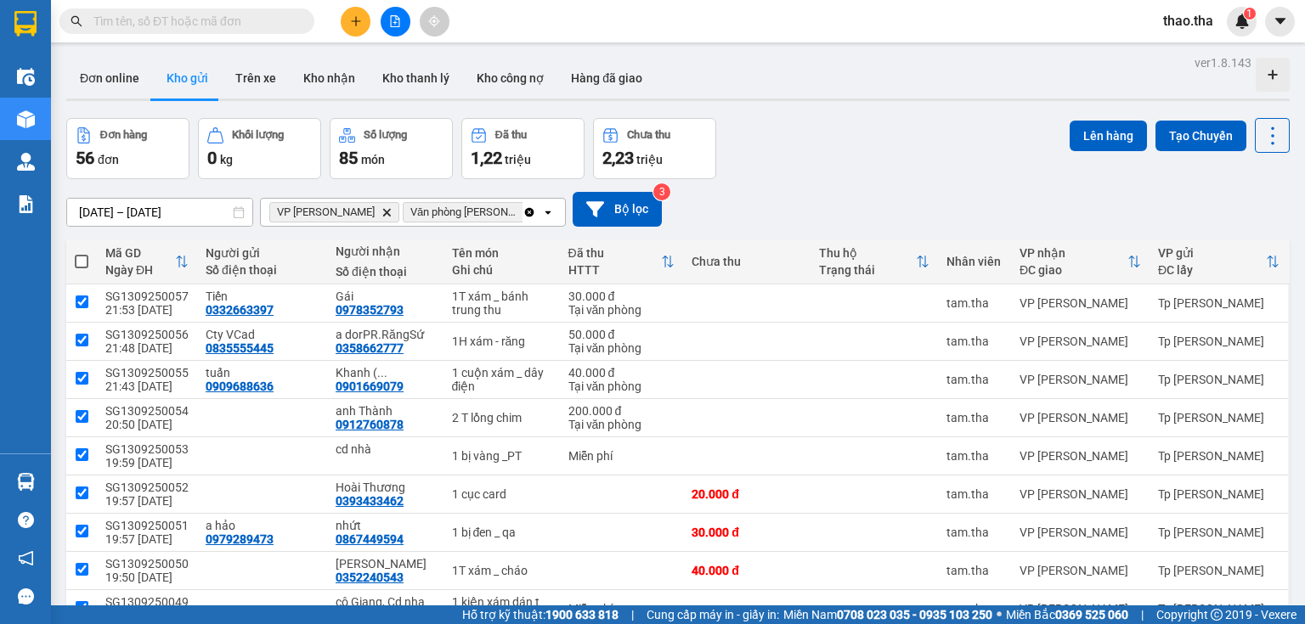
checkbox input "true"
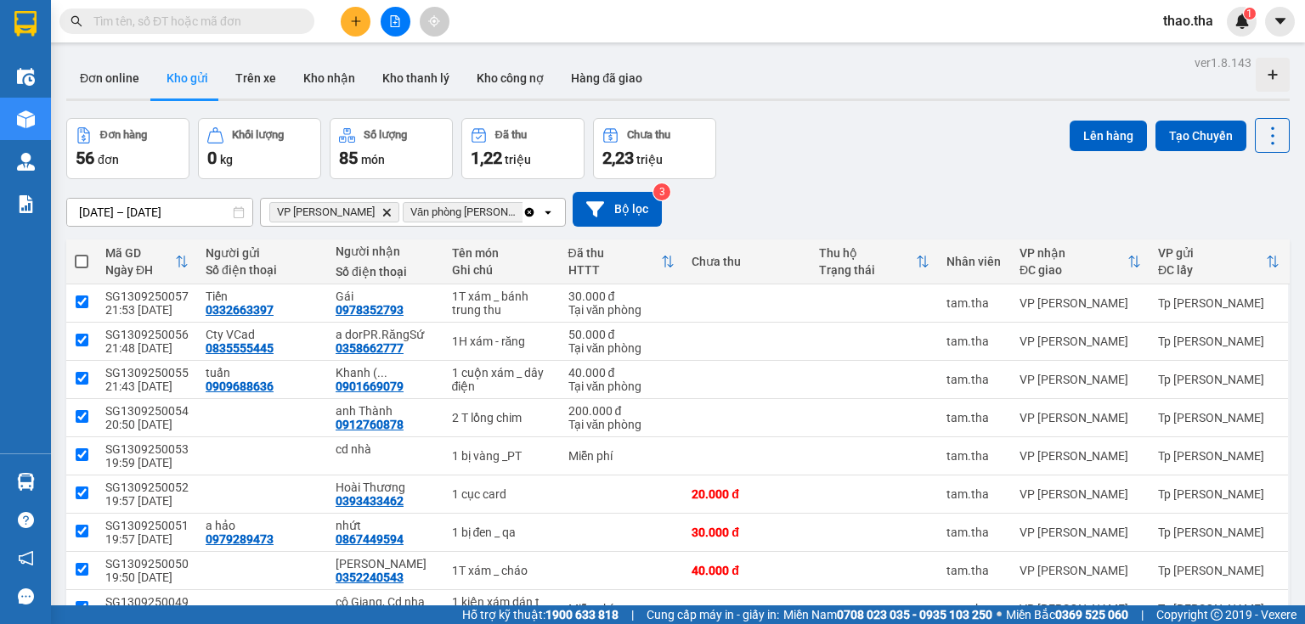
checkbox input "true"
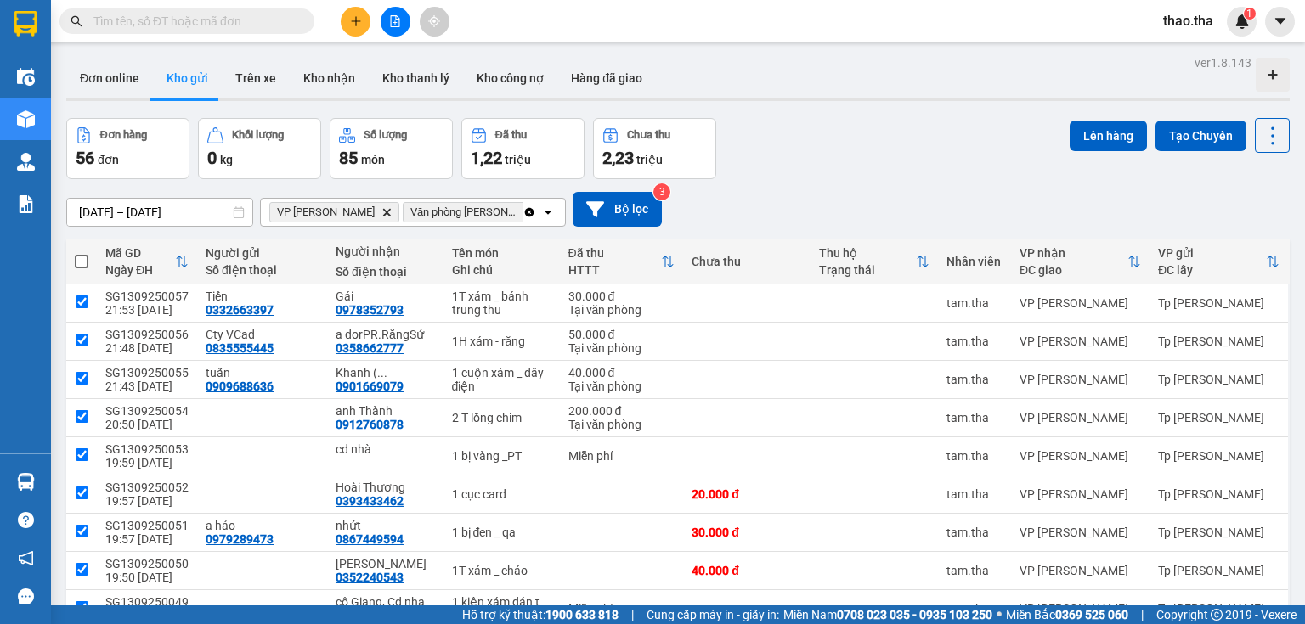
checkbox input "true"
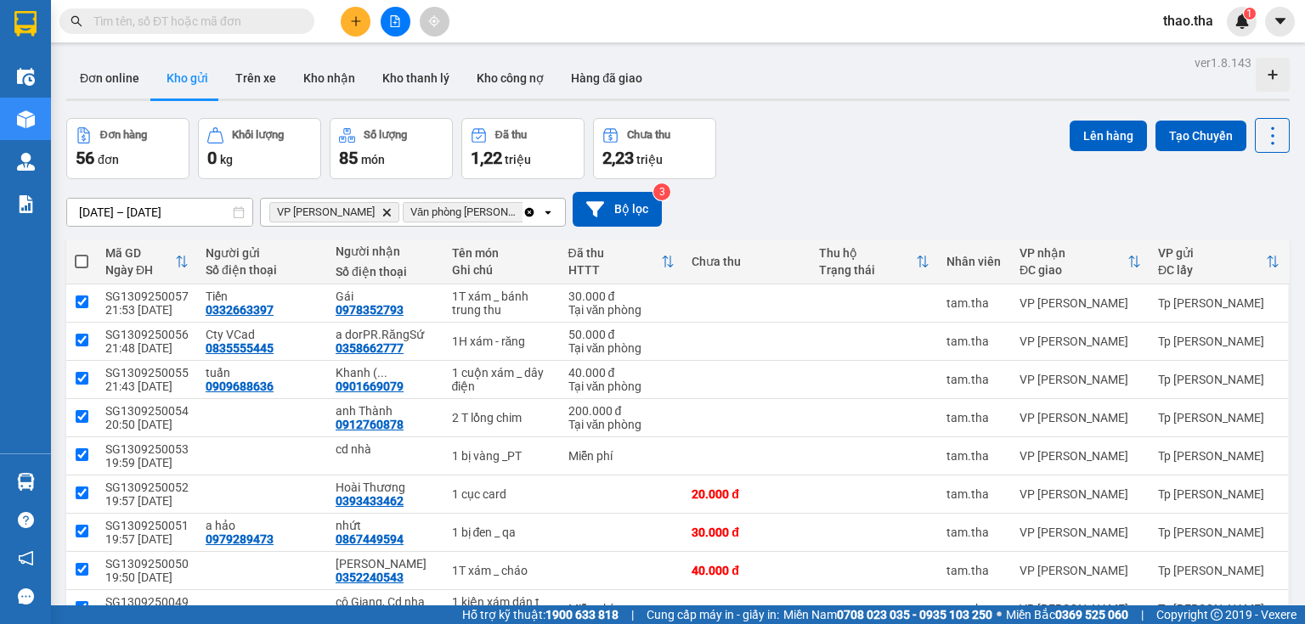
checkbox input "true"
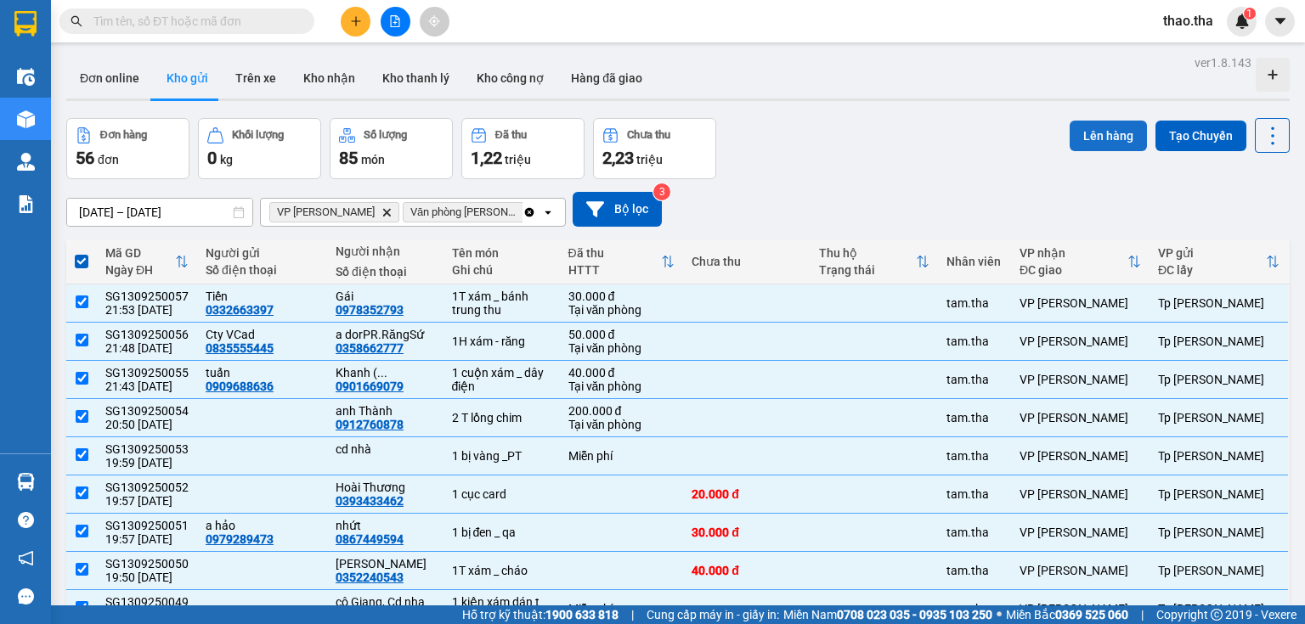
click at [1091, 136] on button "Lên hàng" at bounding box center [1108, 136] width 77 height 31
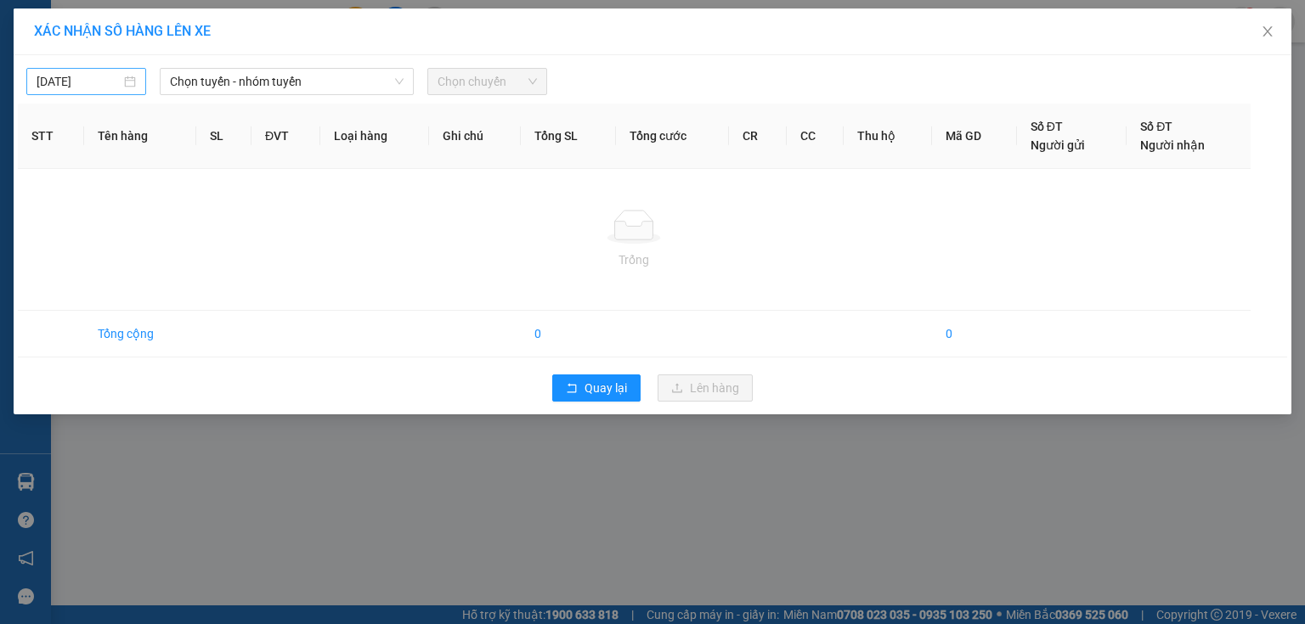
click at [88, 84] on input "14/09/2025" at bounding box center [79, 81] width 84 height 19
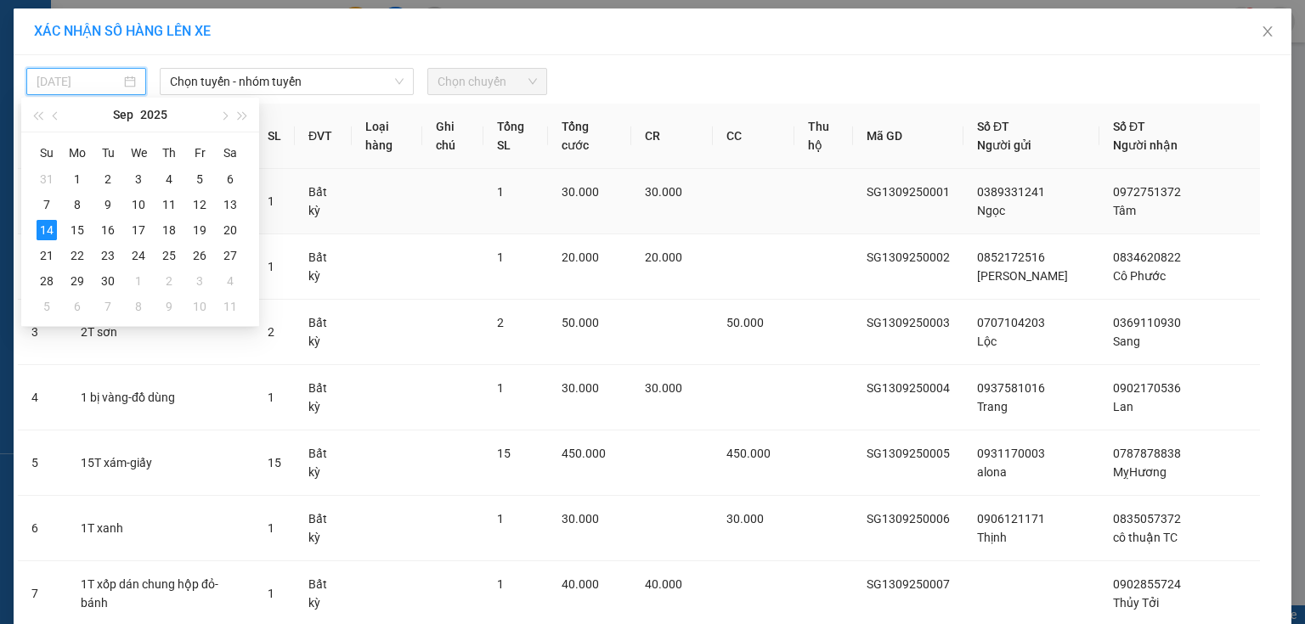
click at [232, 206] on div "13" at bounding box center [230, 205] width 20 height 20
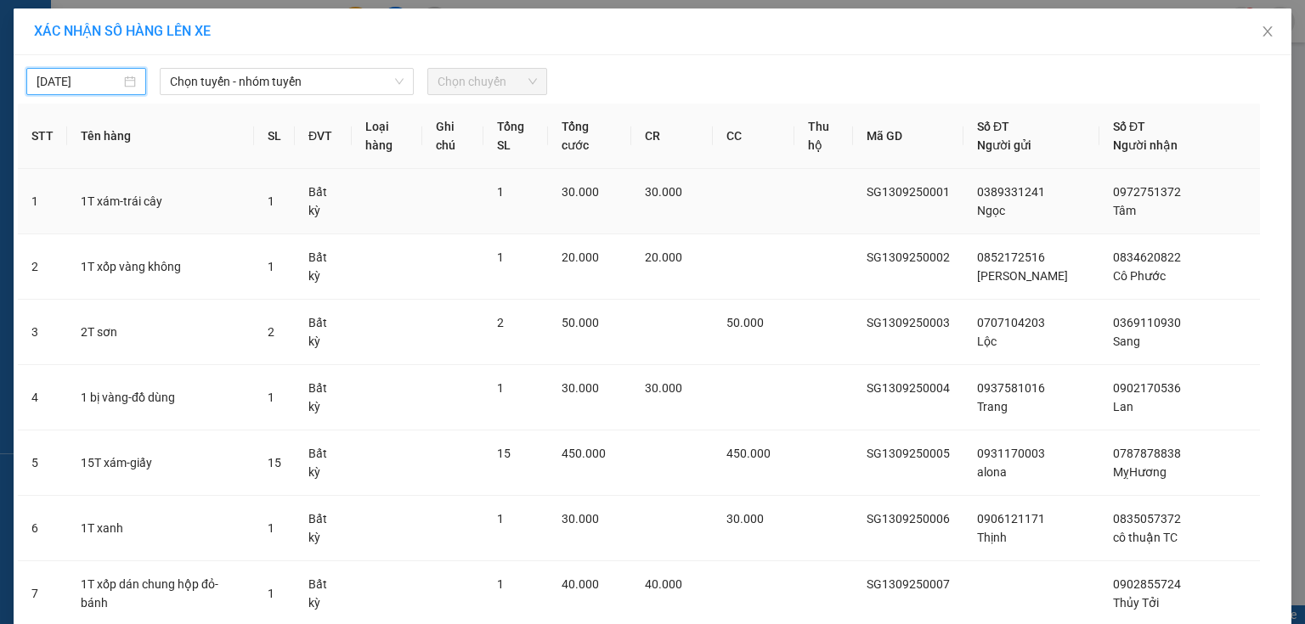
type input "13/09/2025"
click at [283, 82] on span "Chọn tuyến - nhóm tuyến" at bounding box center [287, 81] width 234 height 25
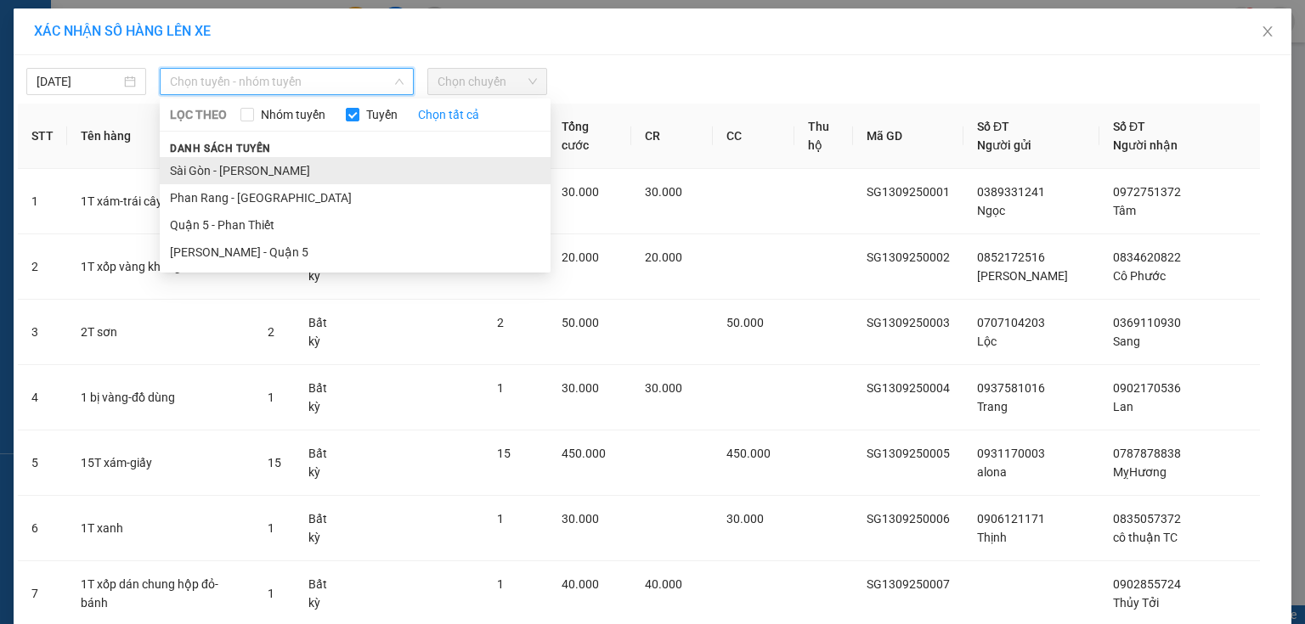
click at [262, 173] on li "Sài Gòn - Phan Rang" at bounding box center [355, 170] width 391 height 27
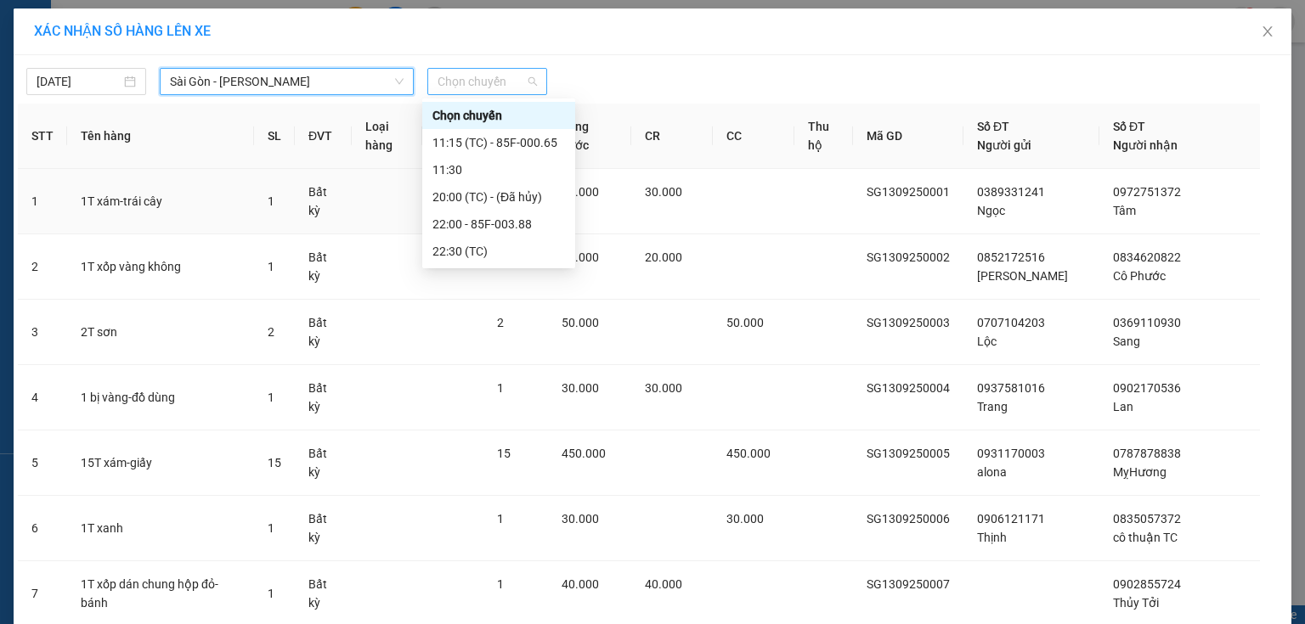
click at [473, 86] on span "Chọn chuyến" at bounding box center [487, 81] width 99 height 25
click at [503, 223] on div "22:00 - 85F-003.88" at bounding box center [498, 224] width 133 height 19
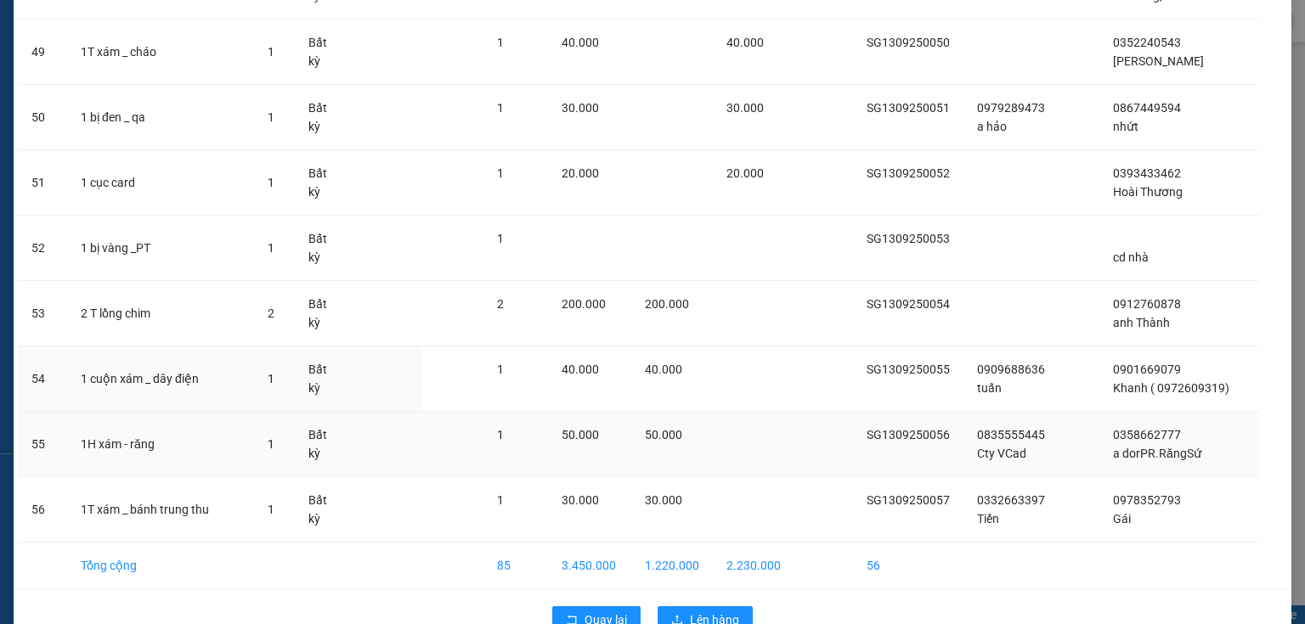
scroll to position [3369, 0]
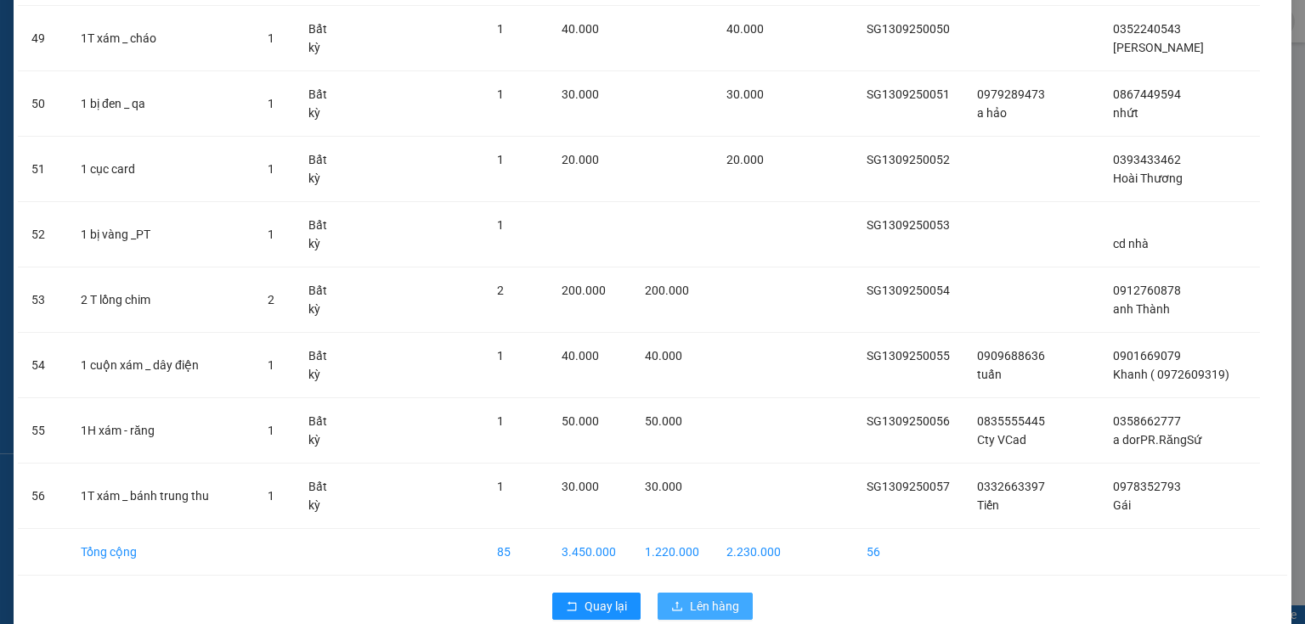
click at [703, 597] on span "Lên hàng" at bounding box center [714, 606] width 49 height 19
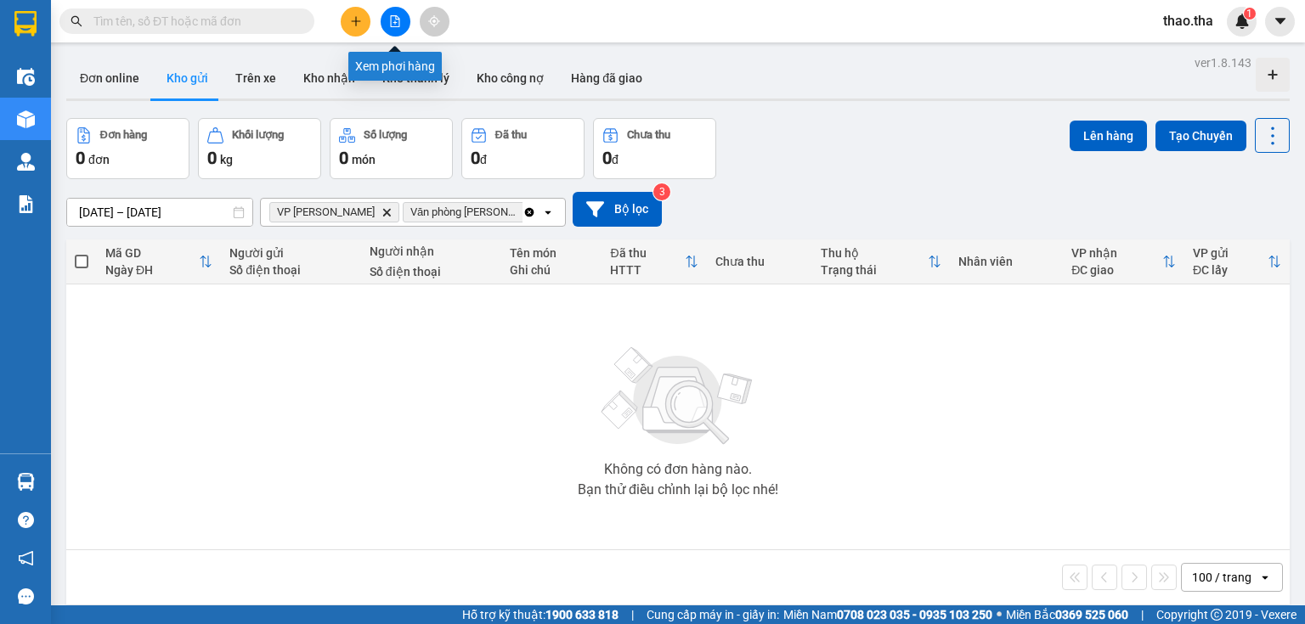
click at [395, 16] on icon "file-add" at bounding box center [395, 21] width 9 height 12
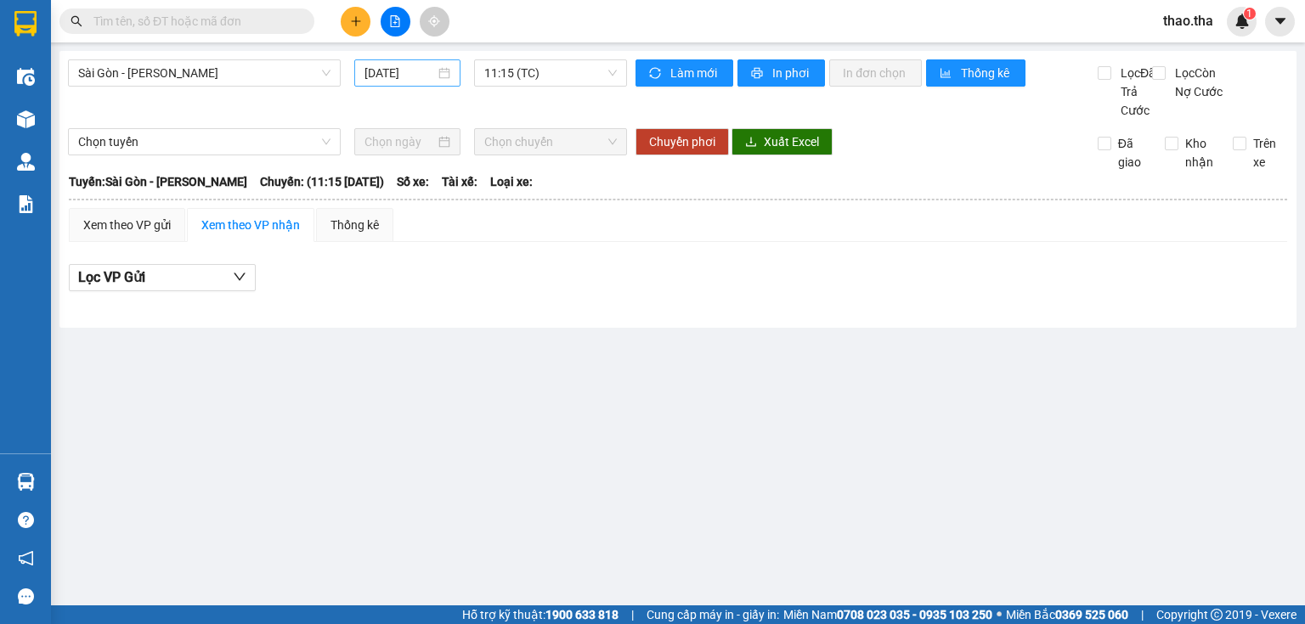
click at [411, 76] on input "14/09/2025" at bounding box center [399, 73] width 70 height 19
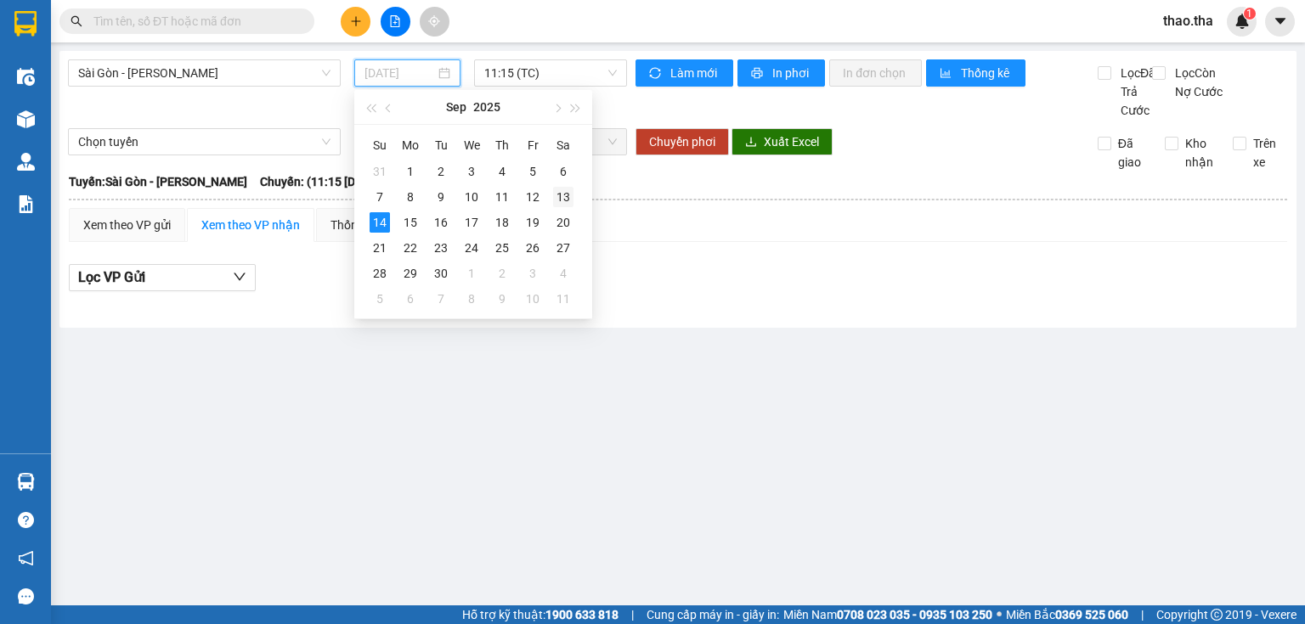
click at [568, 196] on div "13" at bounding box center [563, 197] width 20 height 20
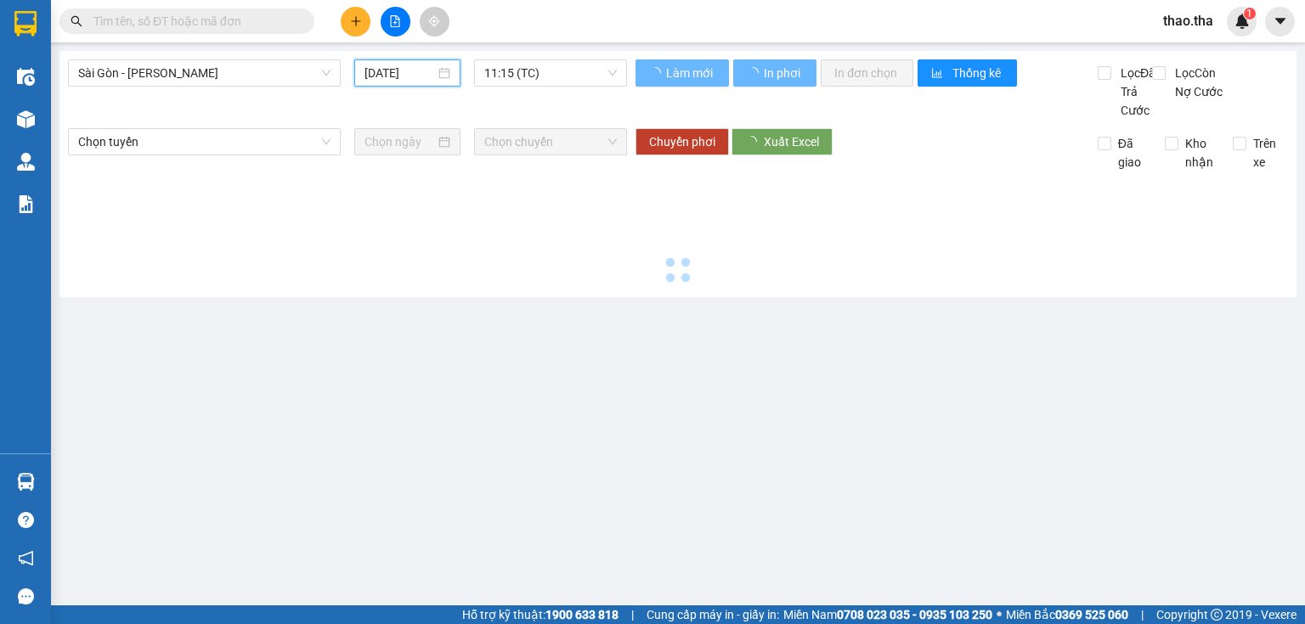
type input "13/09/2025"
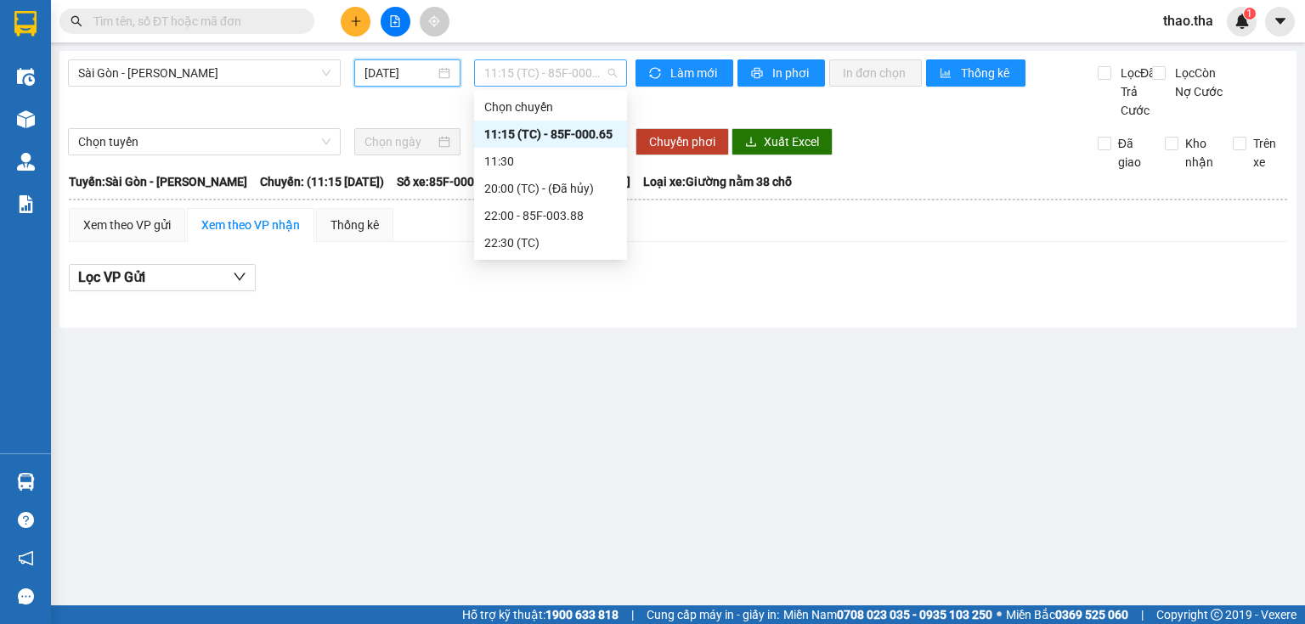
click at [553, 86] on div "11:15 (TC) - 85F-000.65" at bounding box center [551, 72] width 154 height 27
click at [558, 221] on div "22:00 - 85F-003.88" at bounding box center [550, 215] width 133 height 19
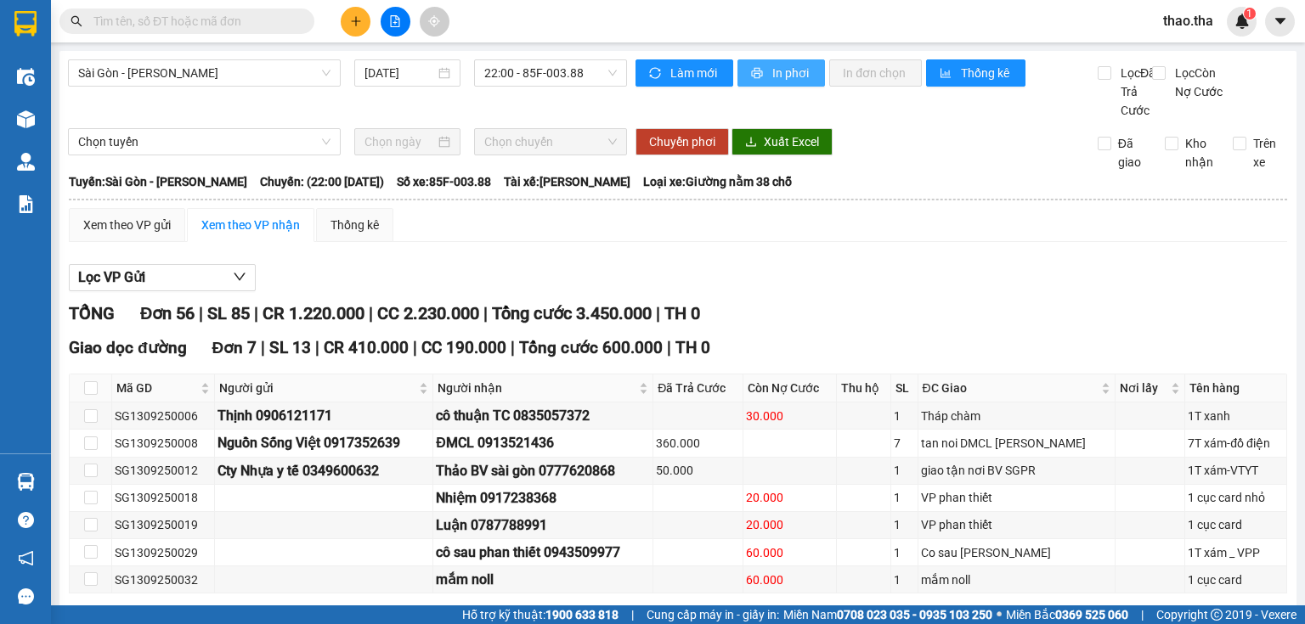
click at [776, 68] on span "In phơi" at bounding box center [791, 73] width 39 height 19
click at [795, 66] on span "In phơi" at bounding box center [791, 73] width 39 height 19
click at [977, 479] on div "giao tận nơi BV SGPR" at bounding box center [1016, 470] width 191 height 19
click at [971, 480] on div "giao tận nơi BV SGPR" at bounding box center [1016, 470] width 191 height 19
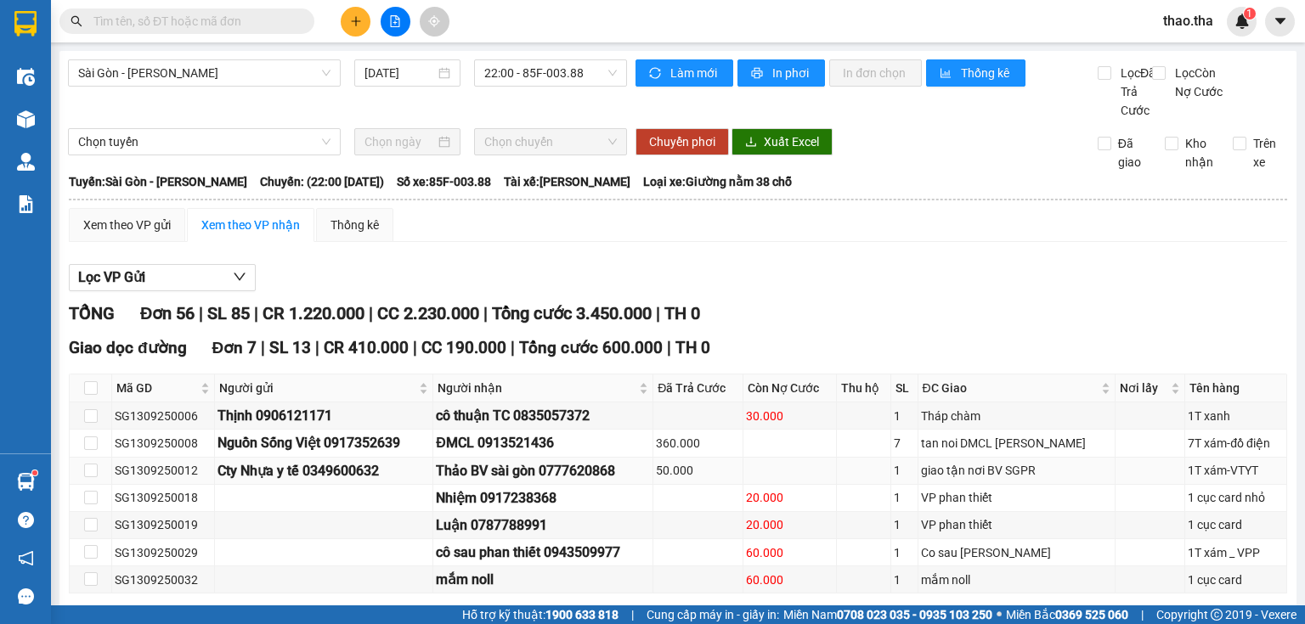
click at [981, 480] on div "giao tận nơi BV SGPR" at bounding box center [1016, 470] width 191 height 19
click at [983, 480] on div "giao tận nơi BV SGPR" at bounding box center [1016, 470] width 191 height 19
click at [351, 391] on table "Mã GD Người gửi Người nhận Đã Trả Cước Còn Nợ Cước Thu hộ SL ĐC Giao Nơi …" at bounding box center [678, 484] width 1217 height 220
click at [343, 396] on div "Người gửi" at bounding box center [323, 388] width 209 height 19
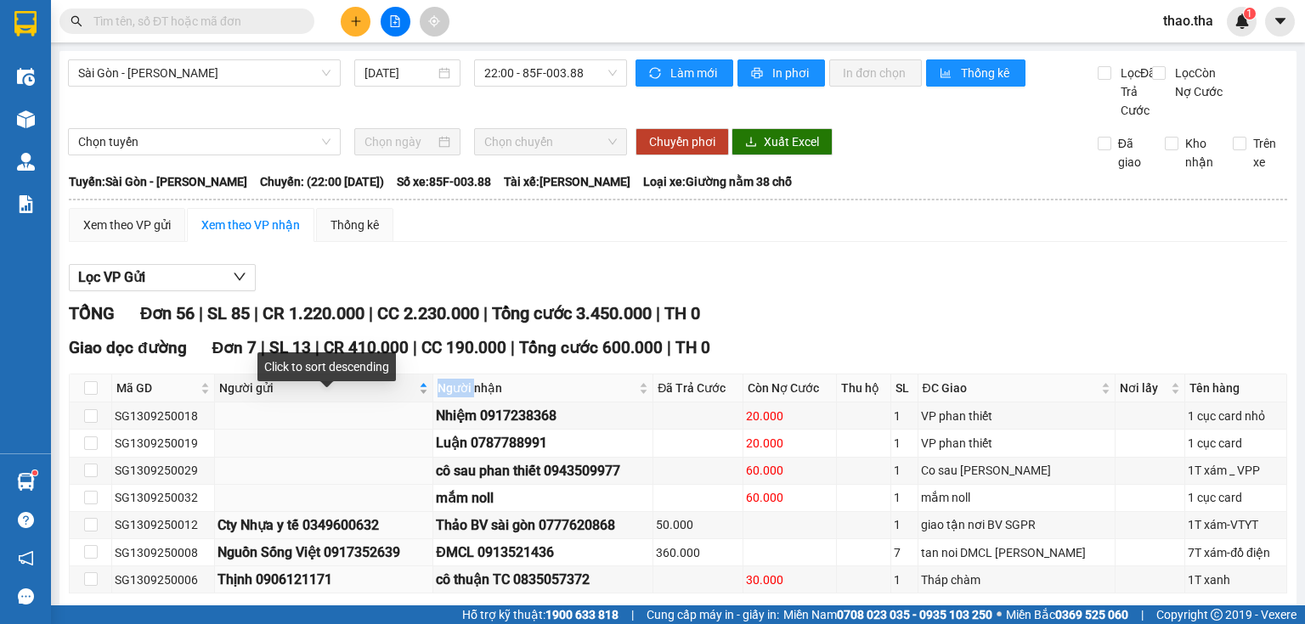
click at [343, 396] on div "Người gửi" at bounding box center [323, 388] width 209 height 19
